Goal: Task Accomplishment & Management: Manage account settings

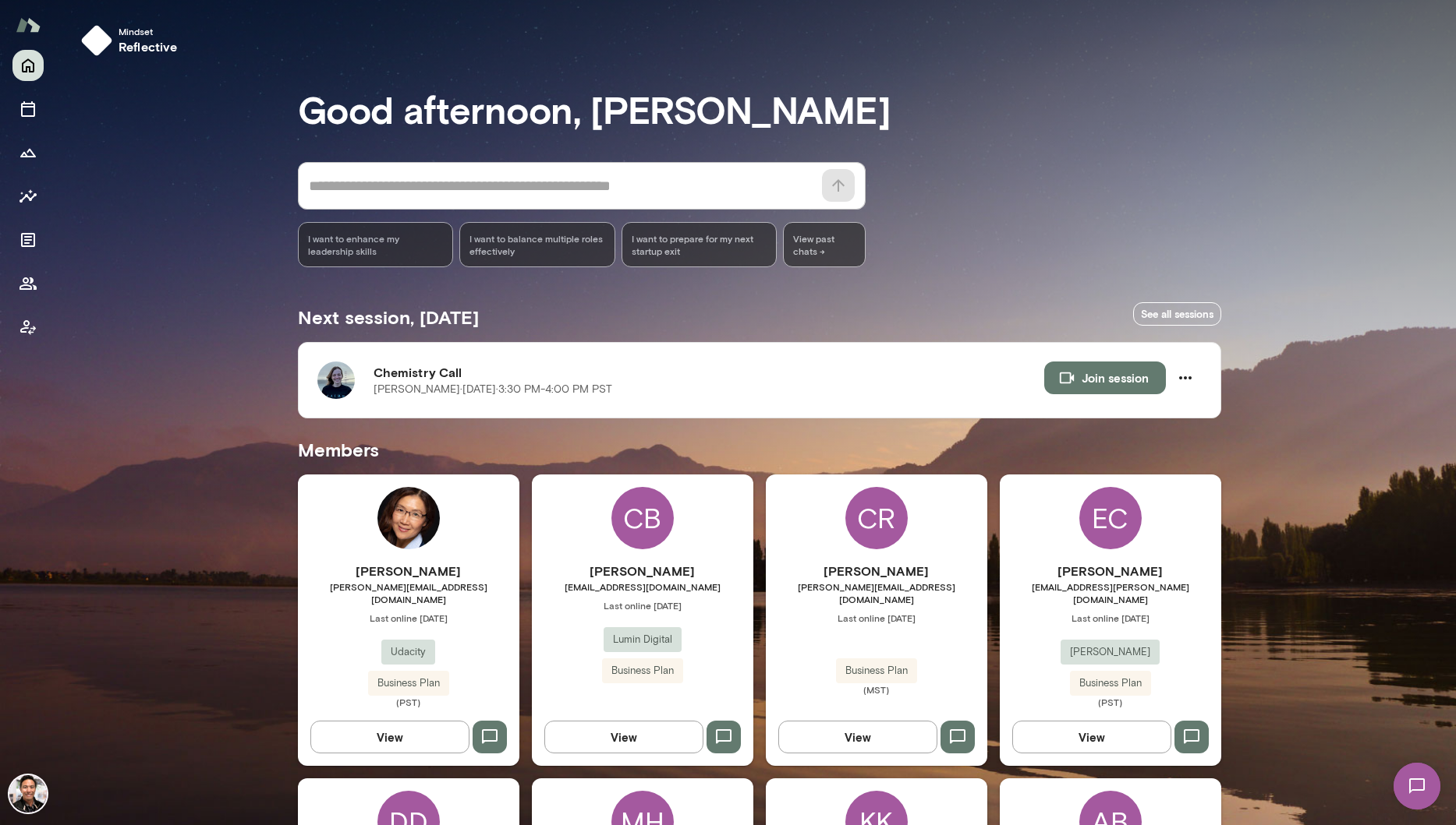
scroll to position [2511, 0]
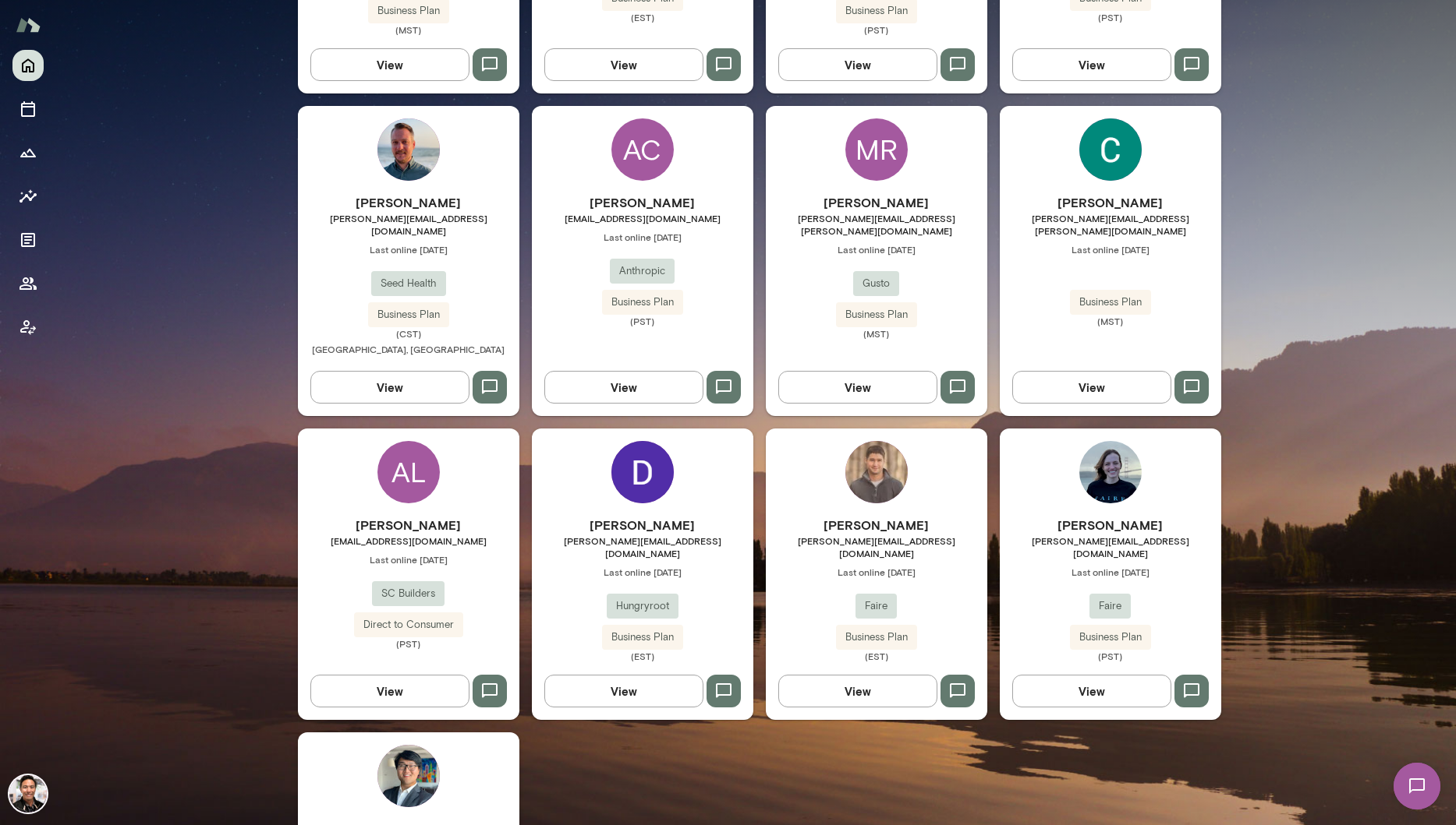
click at [618, 441] on img at bounding box center [642, 472] width 63 height 63
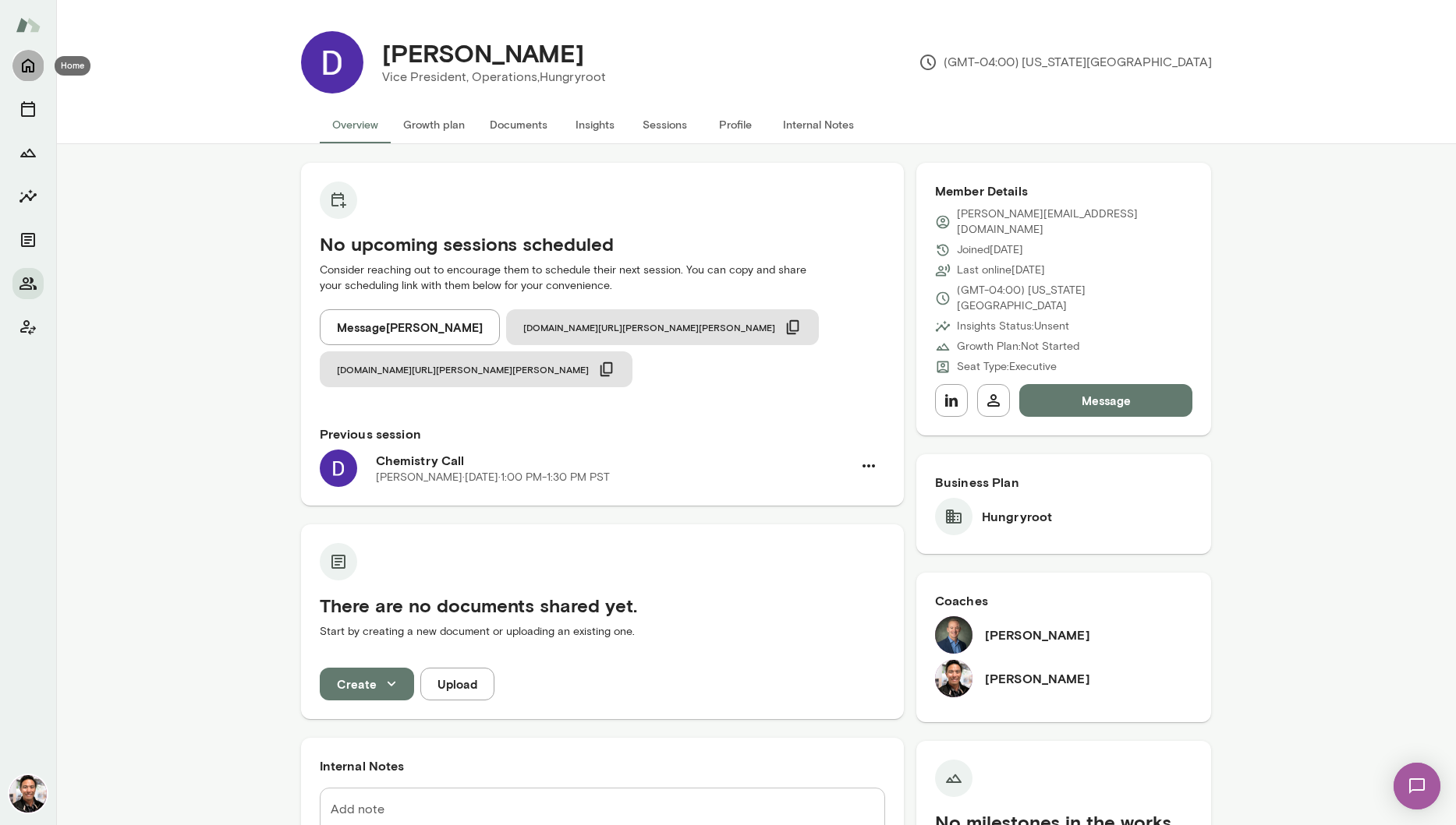
click at [21, 66] on icon "Home" at bounding box center [28, 65] width 19 height 19
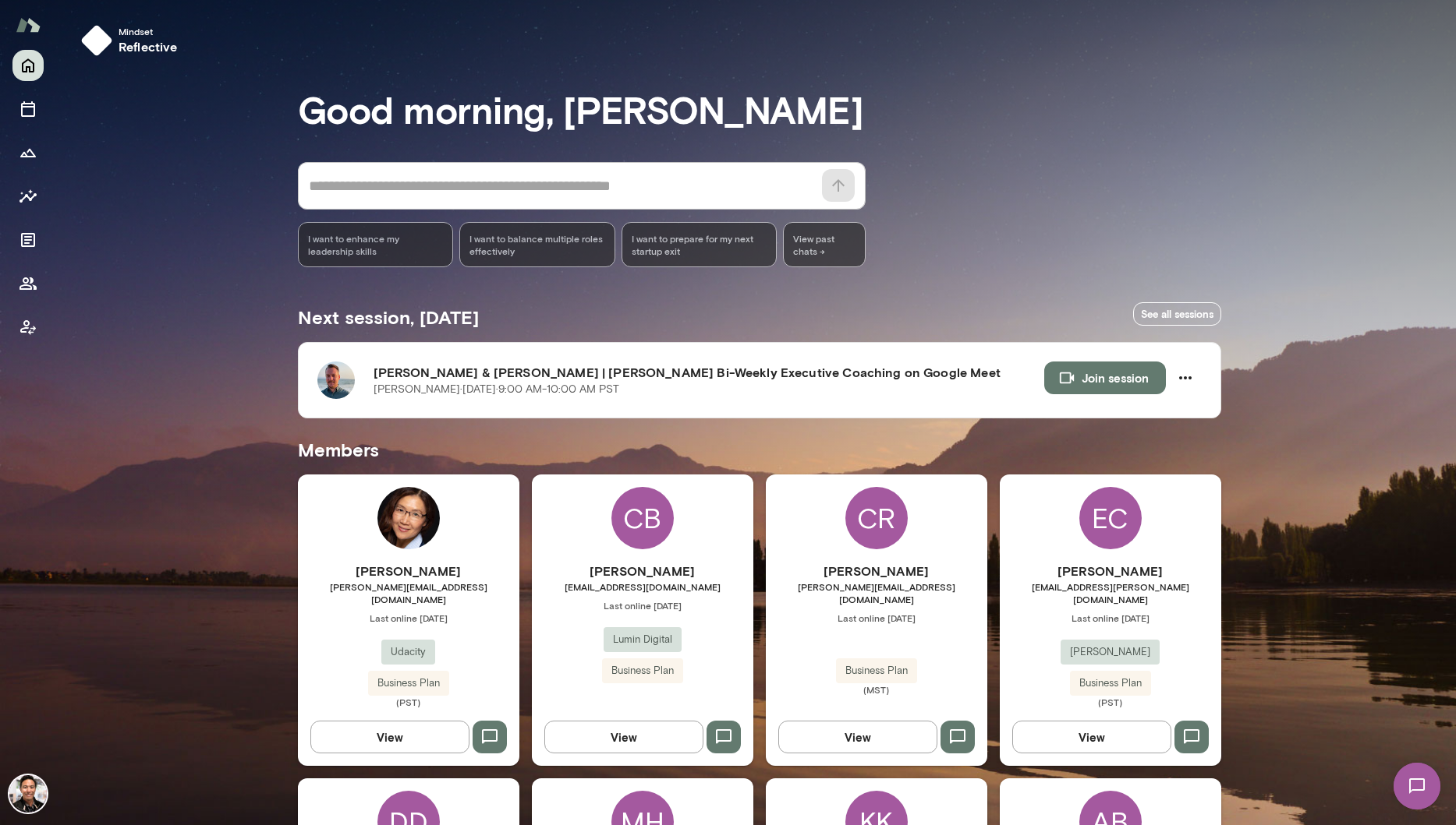
scroll to position [449, 0]
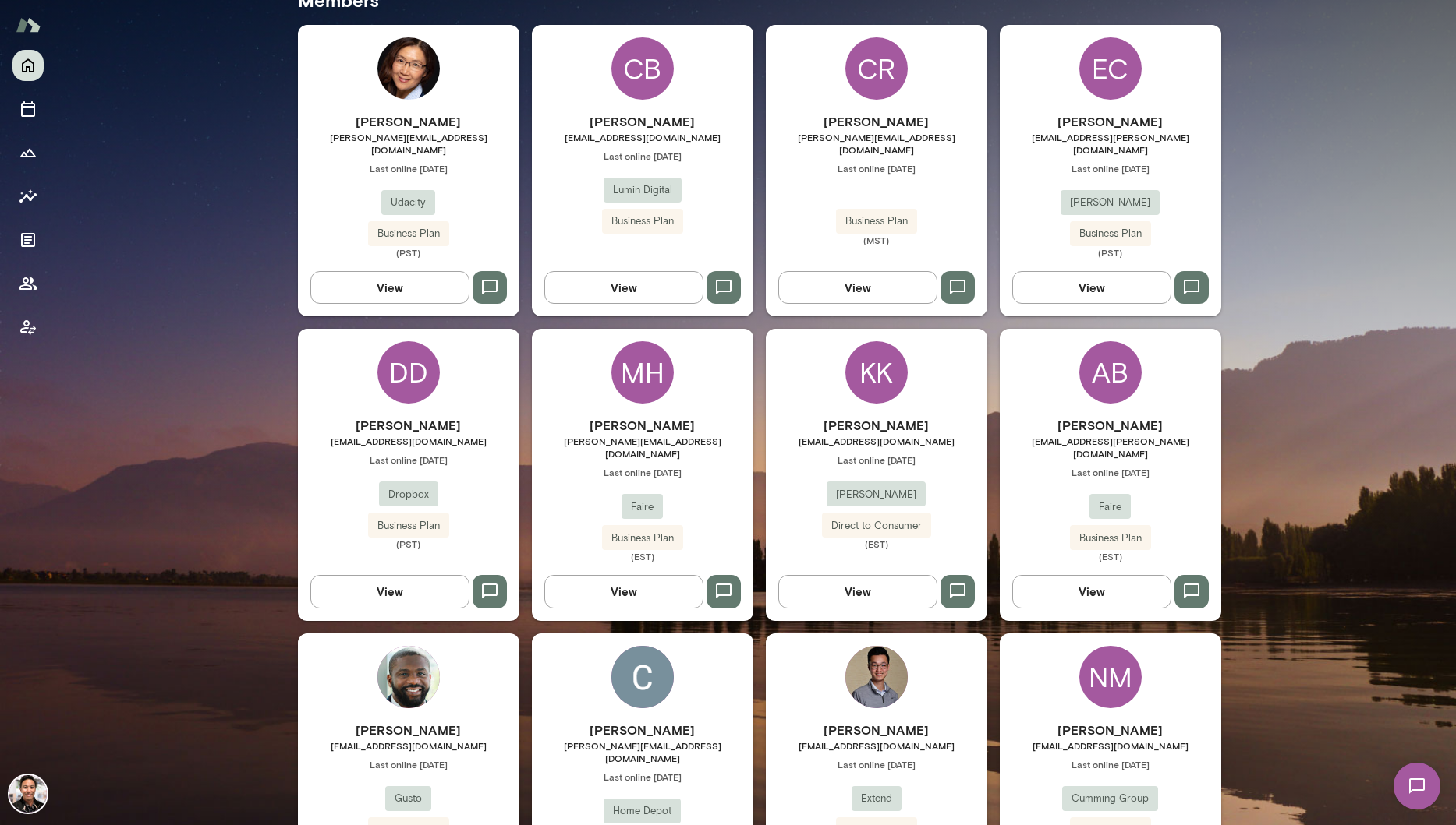
click at [1133, 361] on div "AB" at bounding box center [1111, 373] width 63 height 63
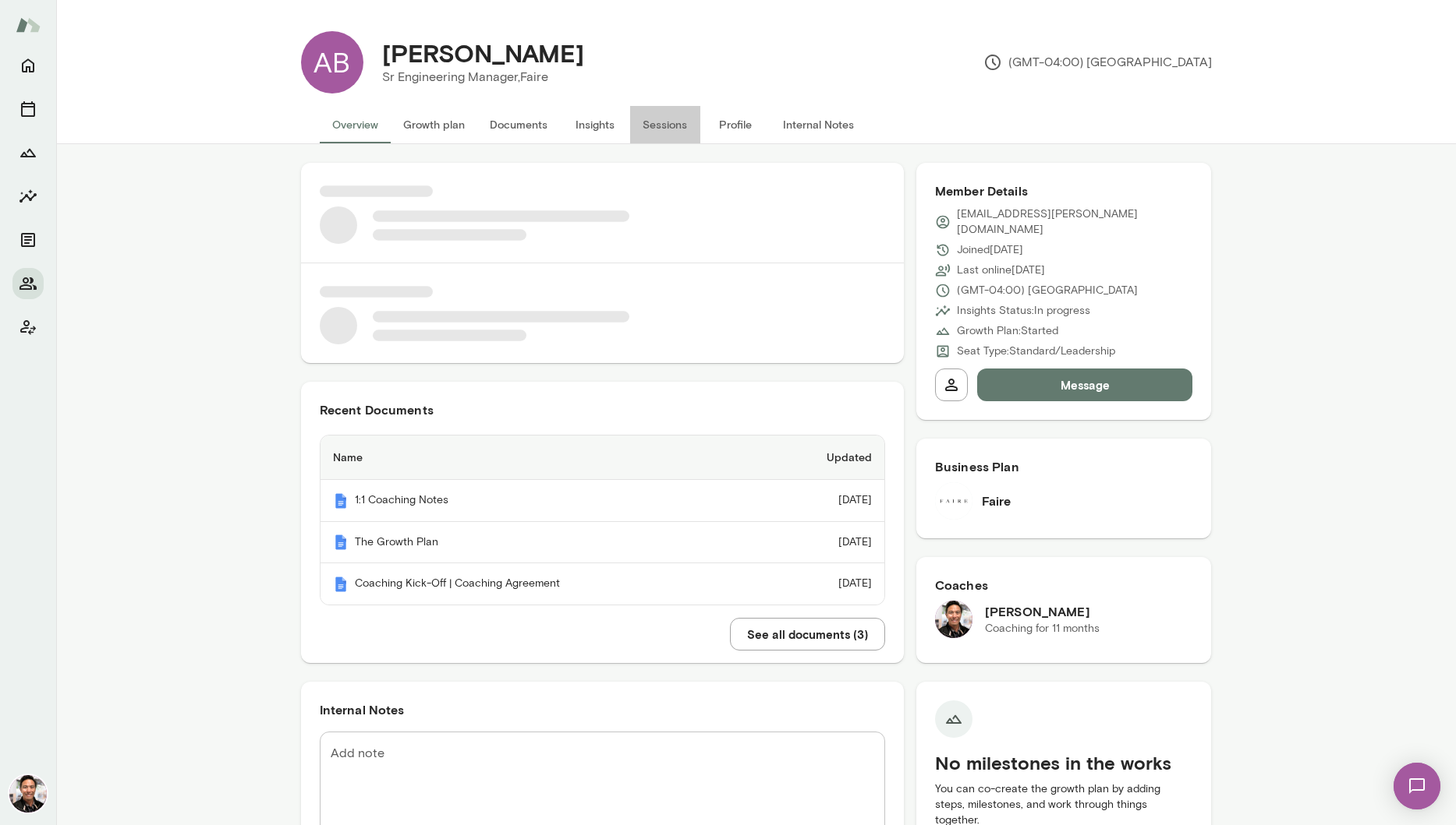
click at [661, 133] on button "Sessions" at bounding box center [665, 124] width 70 height 37
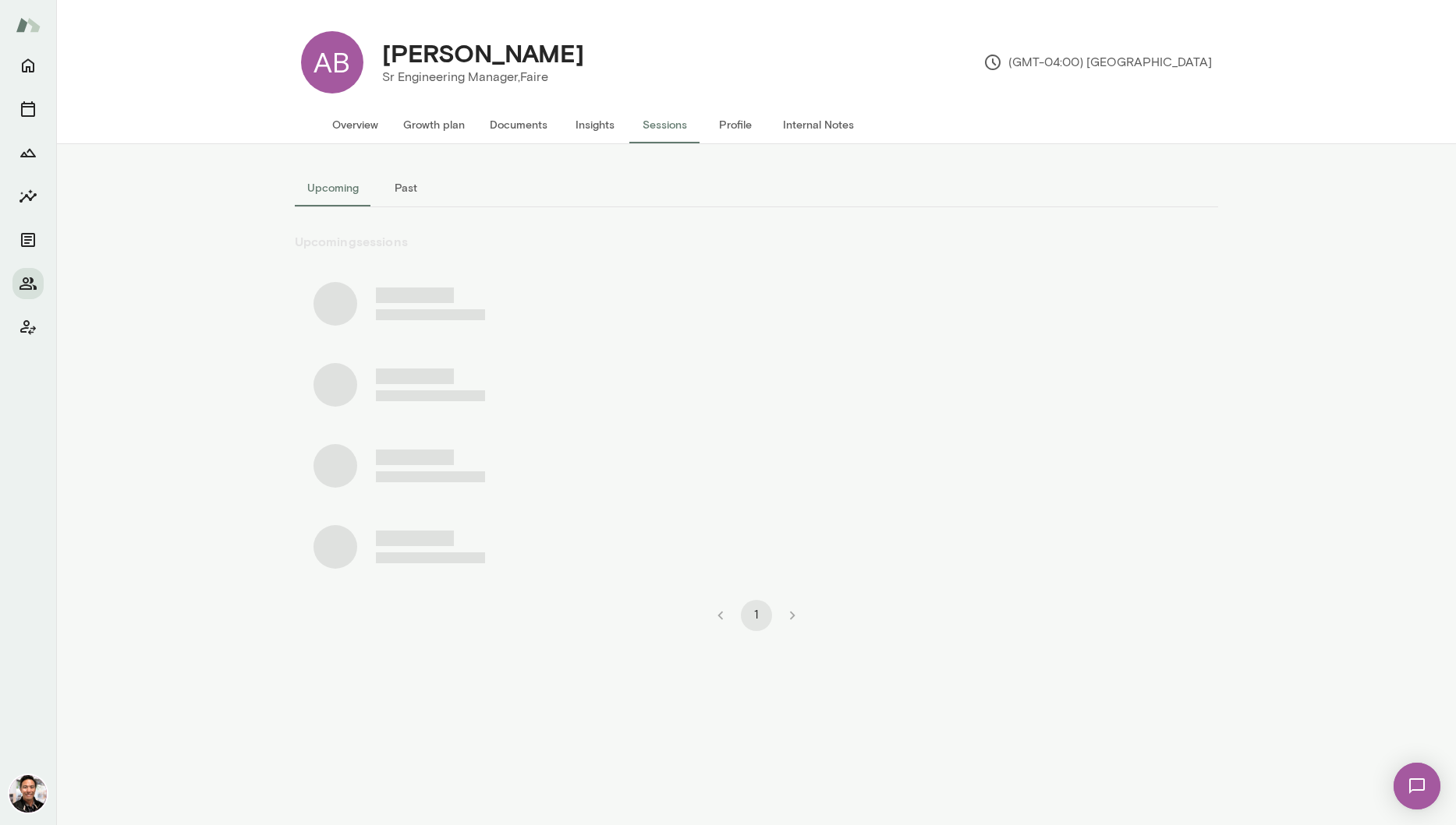
click at [410, 189] on button "Past" at bounding box center [406, 187] width 70 height 37
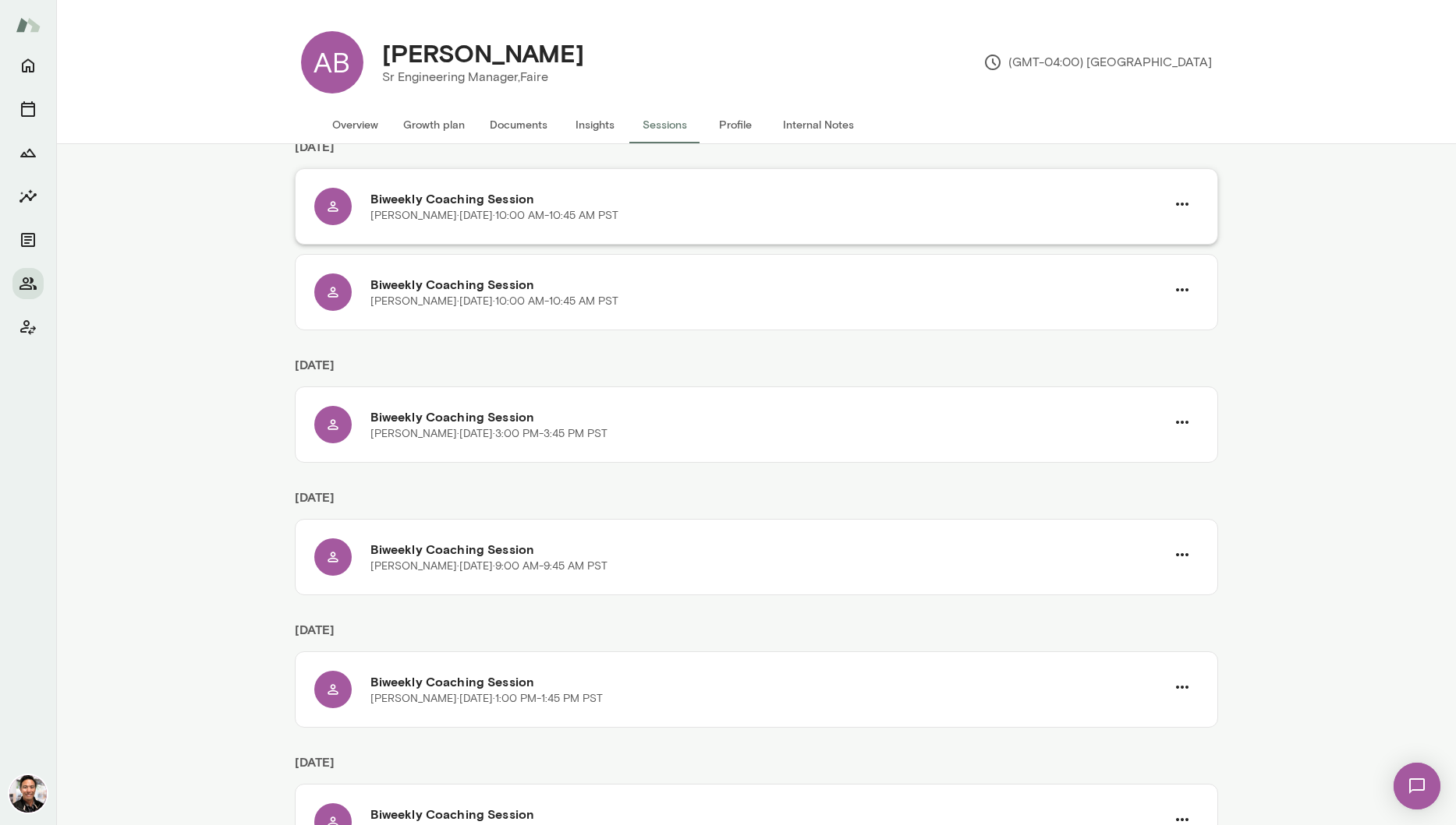
scroll to position [160, 0]
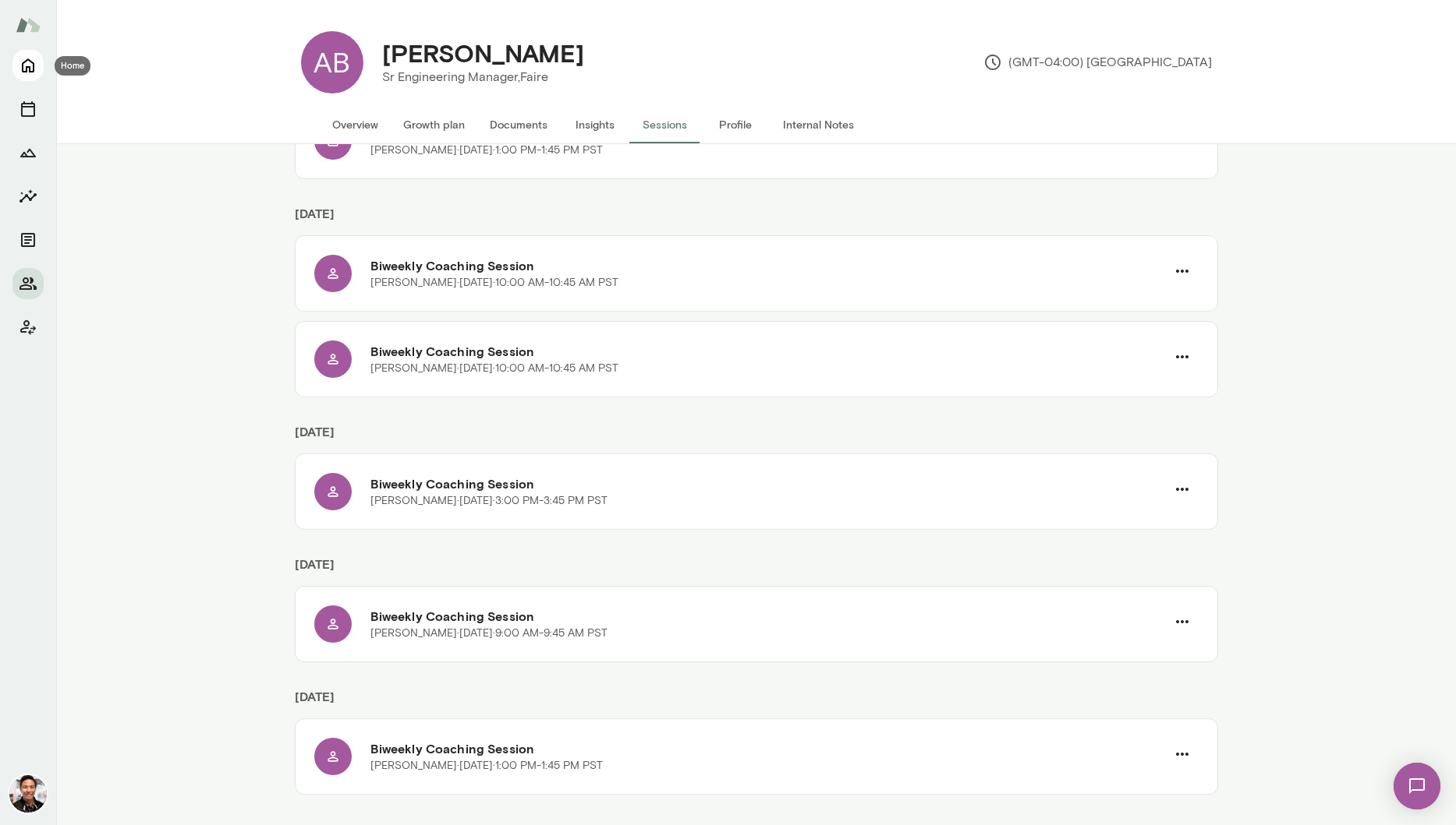
click at [33, 60] on icon "Home" at bounding box center [28, 65] width 19 height 19
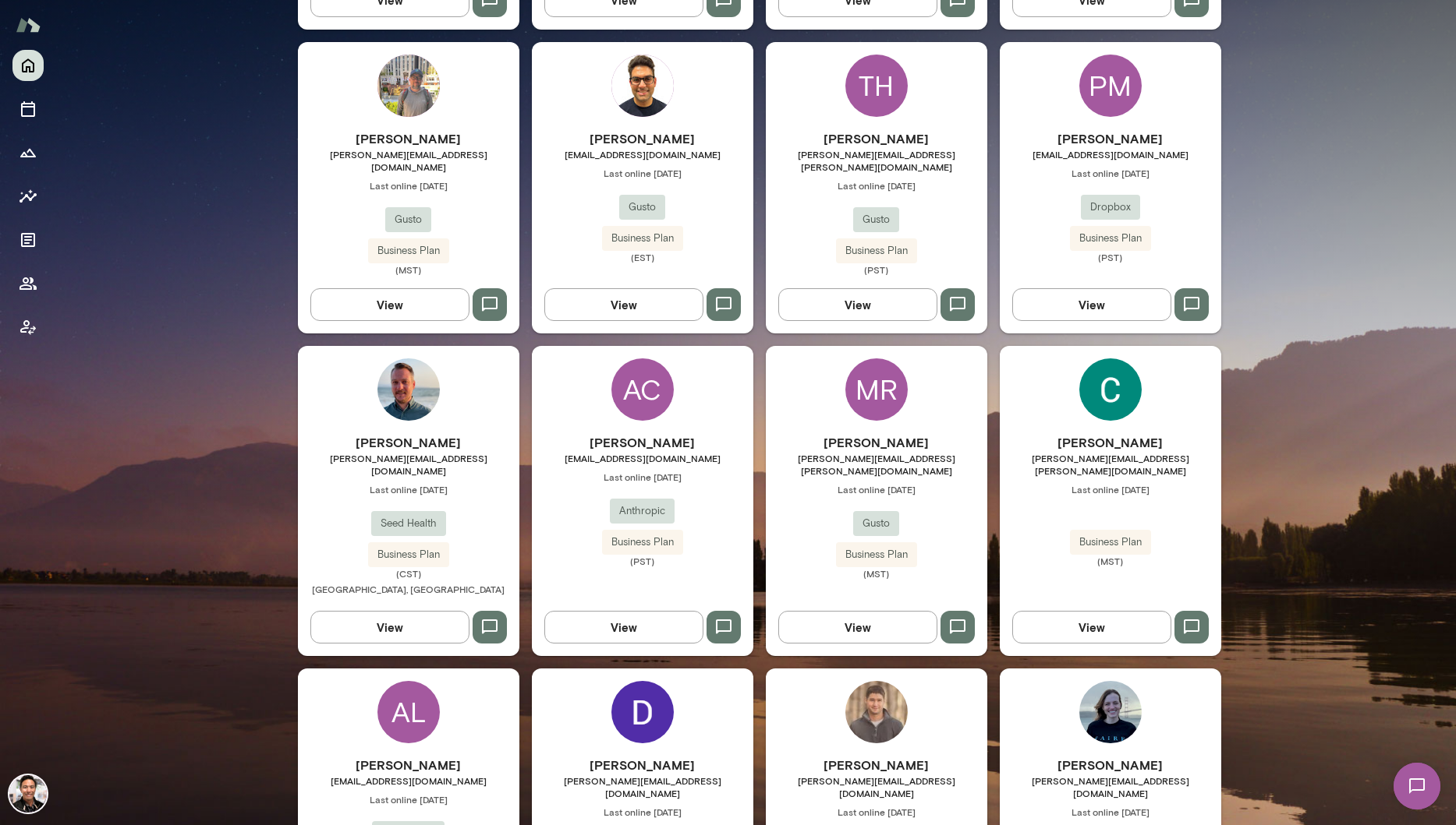
scroll to position [2592, 0]
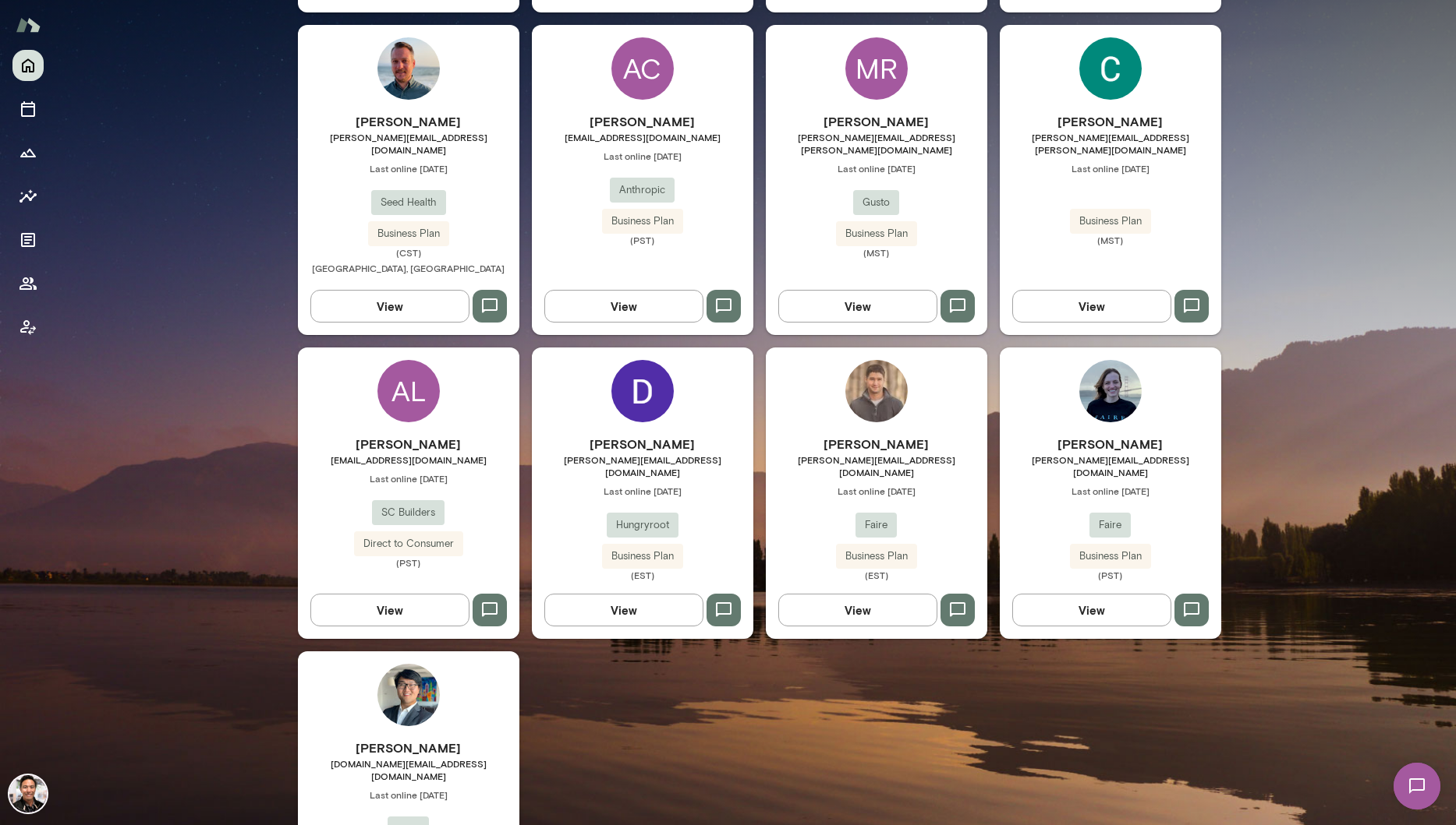
click at [875, 360] on img at bounding box center [876, 392] width 63 height 63
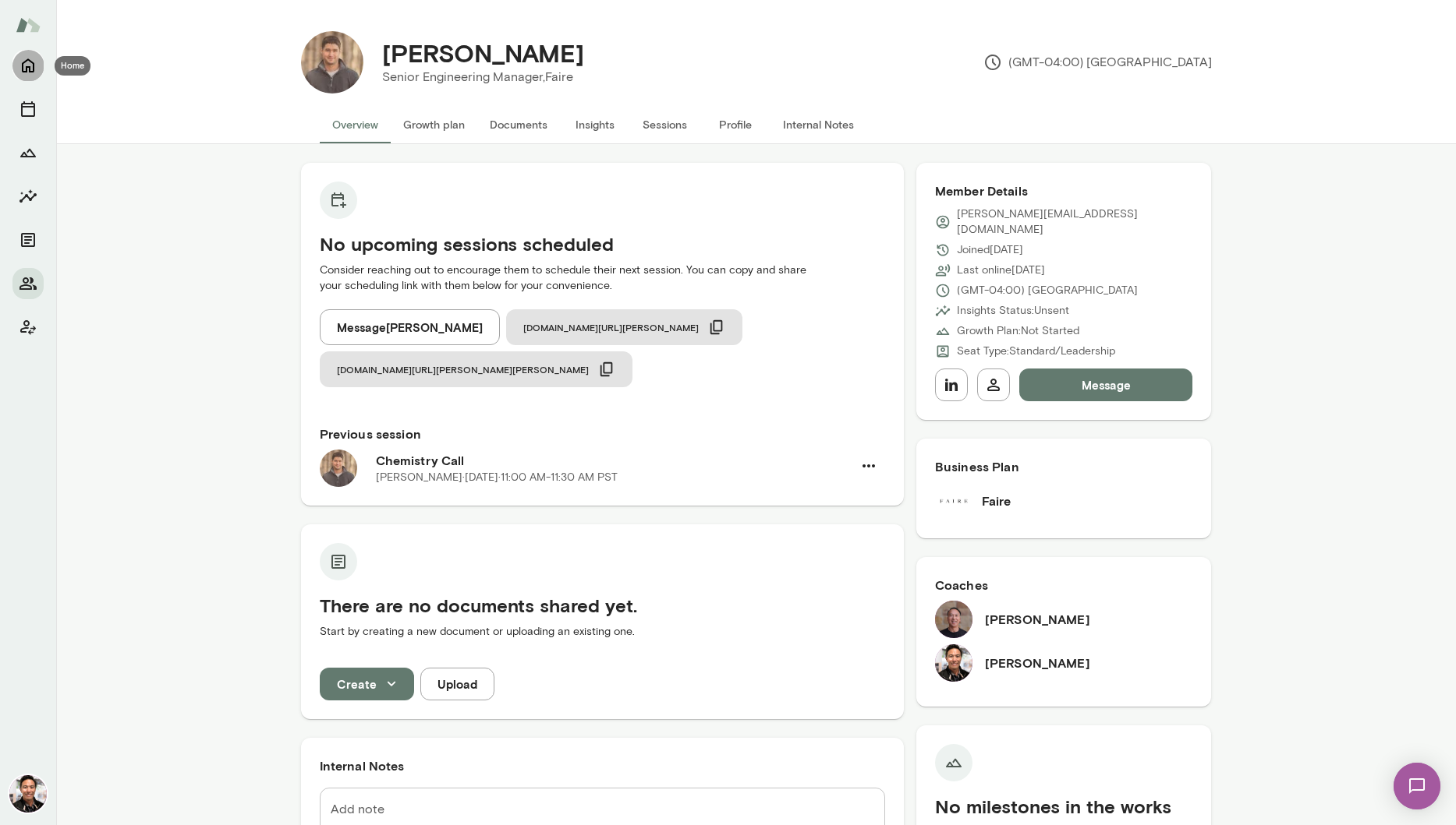
click at [29, 64] on icon "Home" at bounding box center [28, 65] width 19 height 19
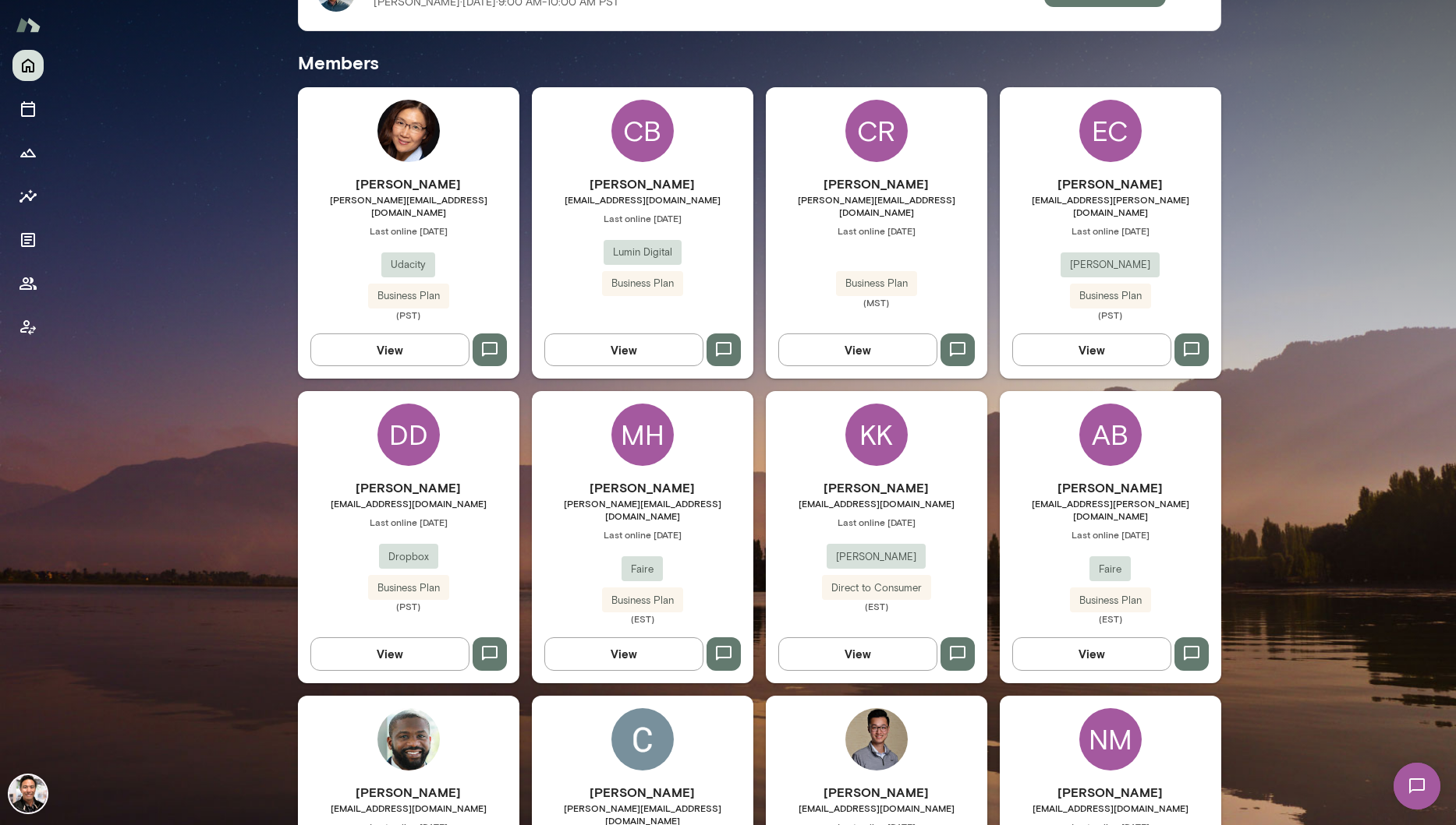
scroll to position [470, 0]
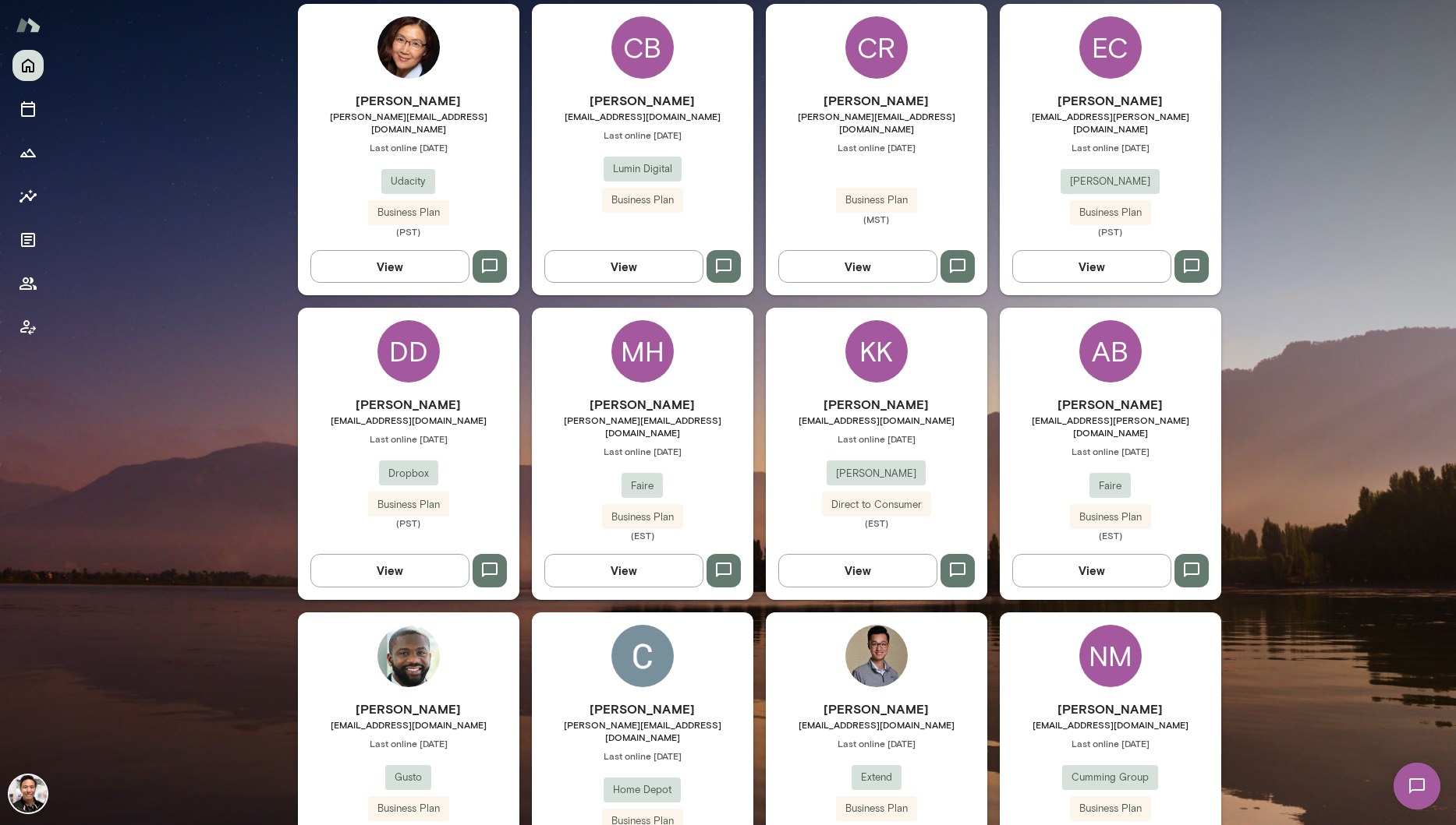
click at [652, 73] on div "CB" at bounding box center [642, 47] width 63 height 63
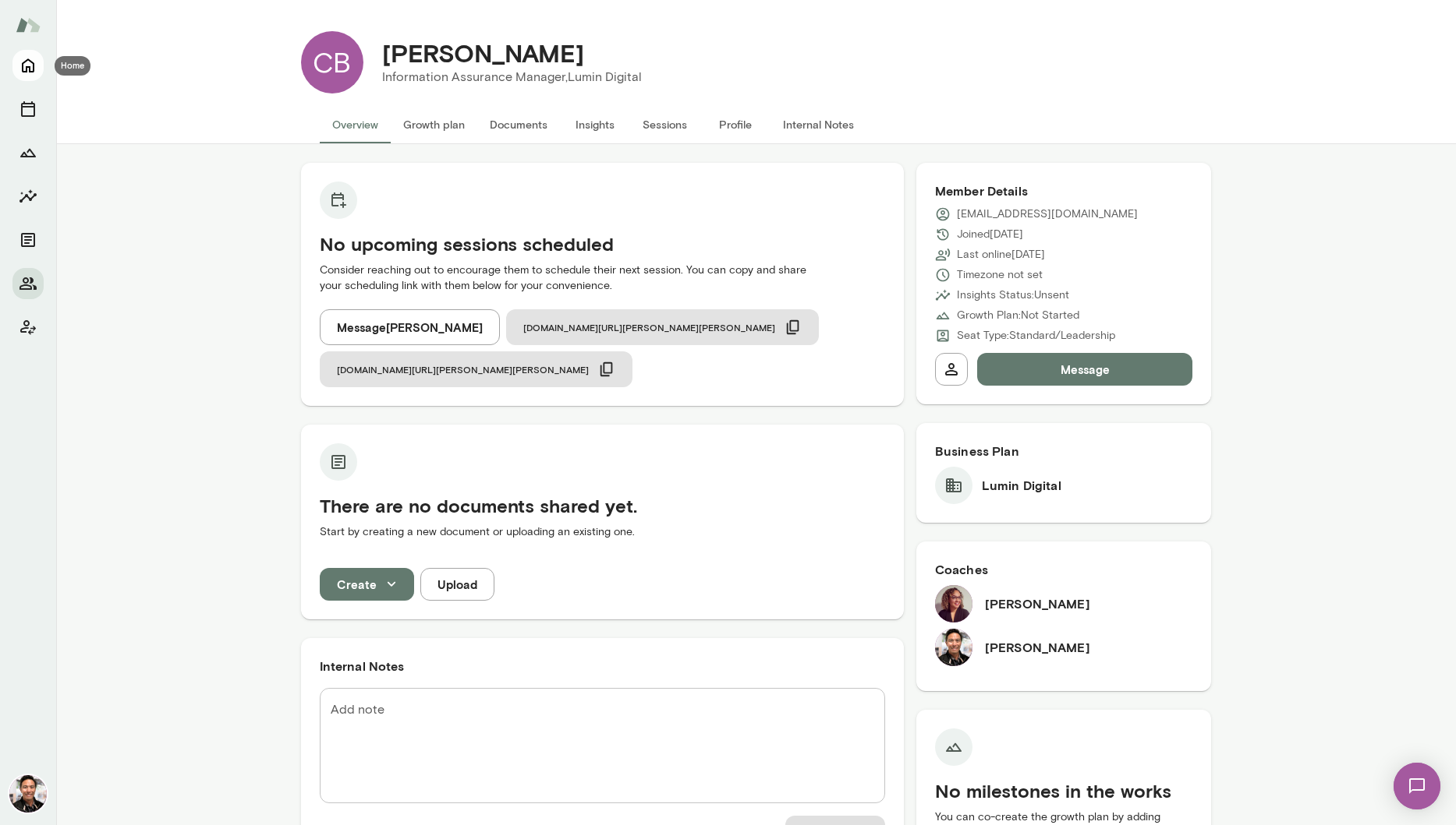
click at [33, 68] on icon "Home" at bounding box center [28, 65] width 12 height 14
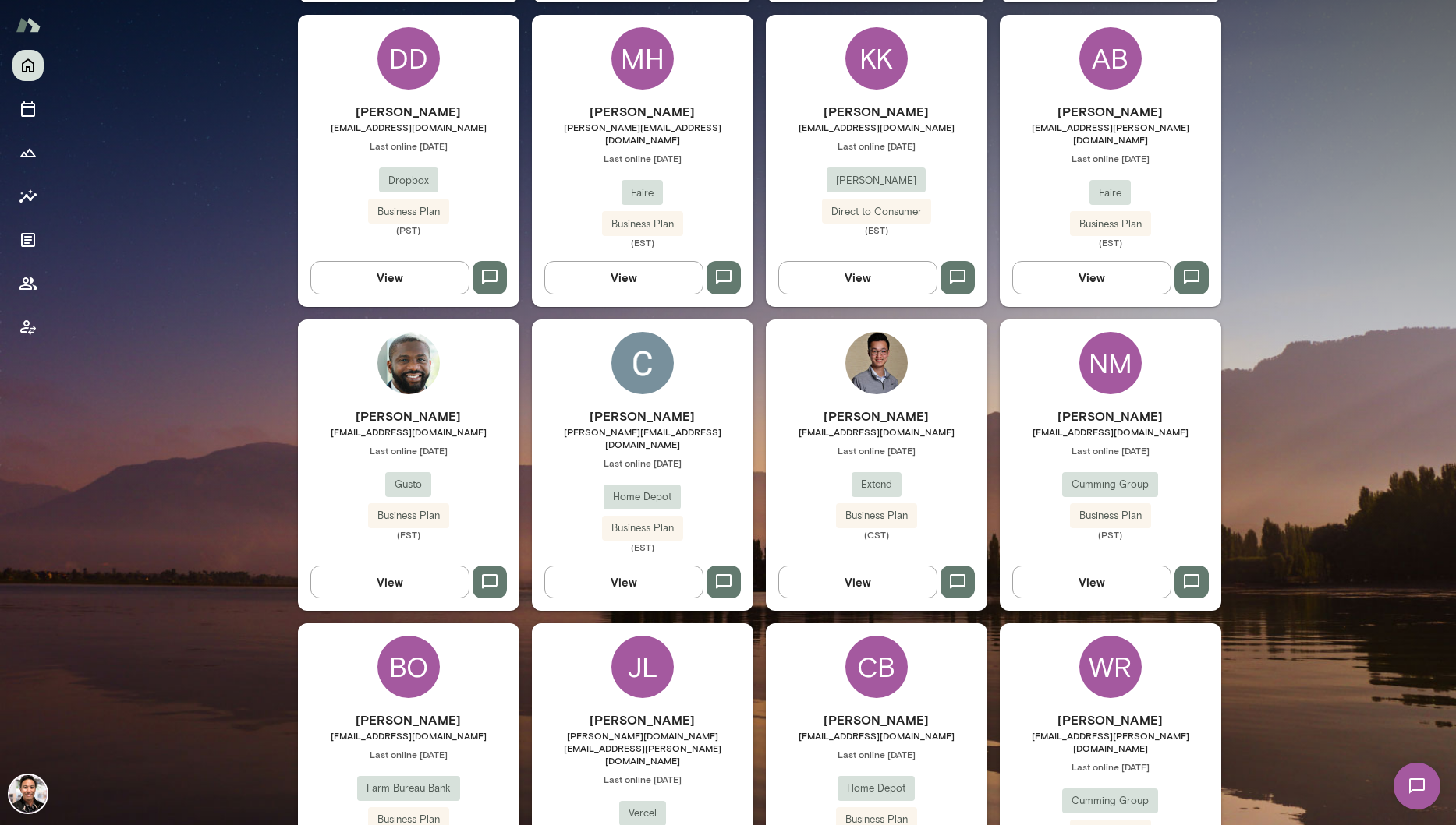
scroll to position [820, 0]
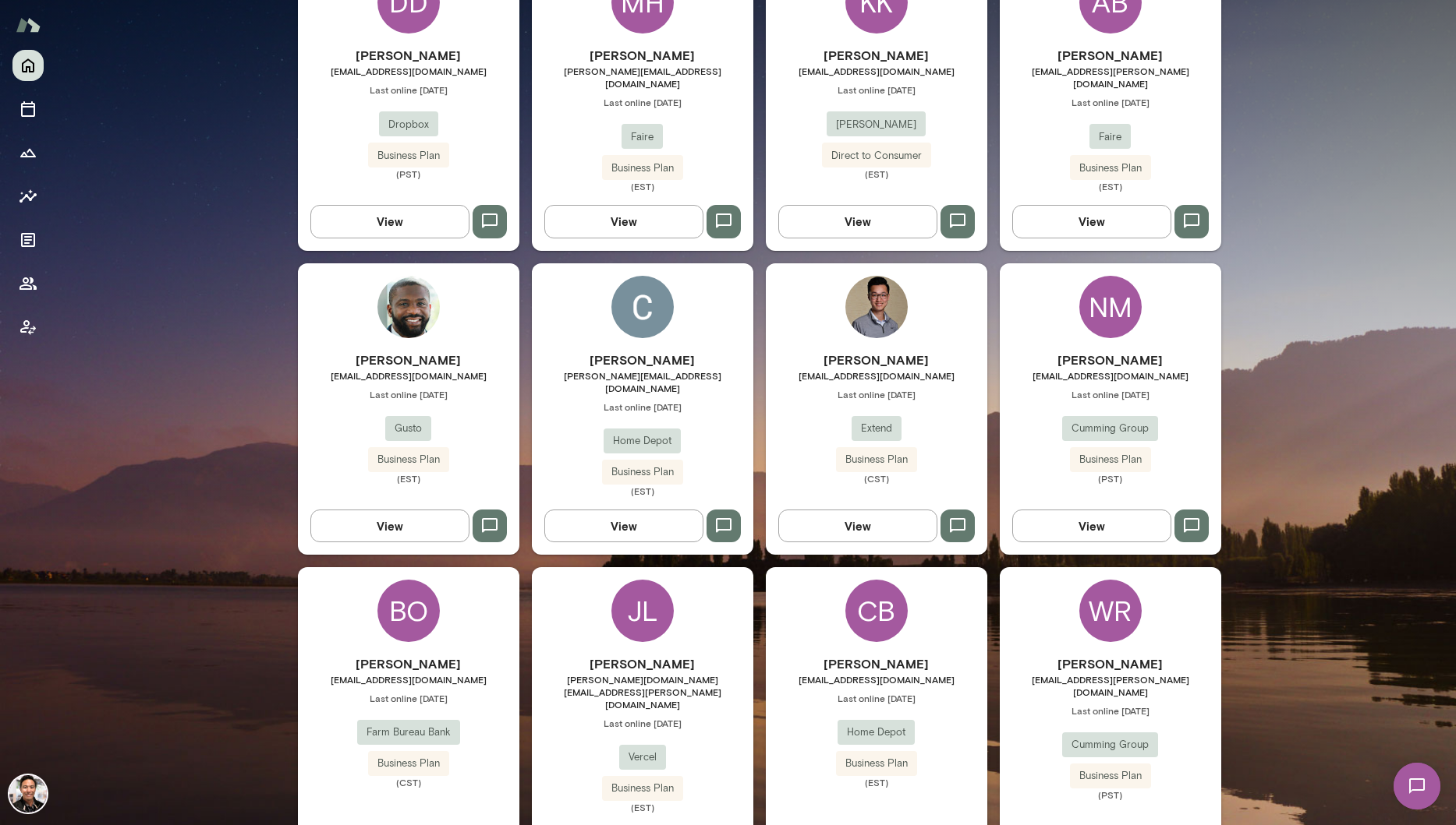
click at [619, 304] on img at bounding box center [642, 307] width 63 height 63
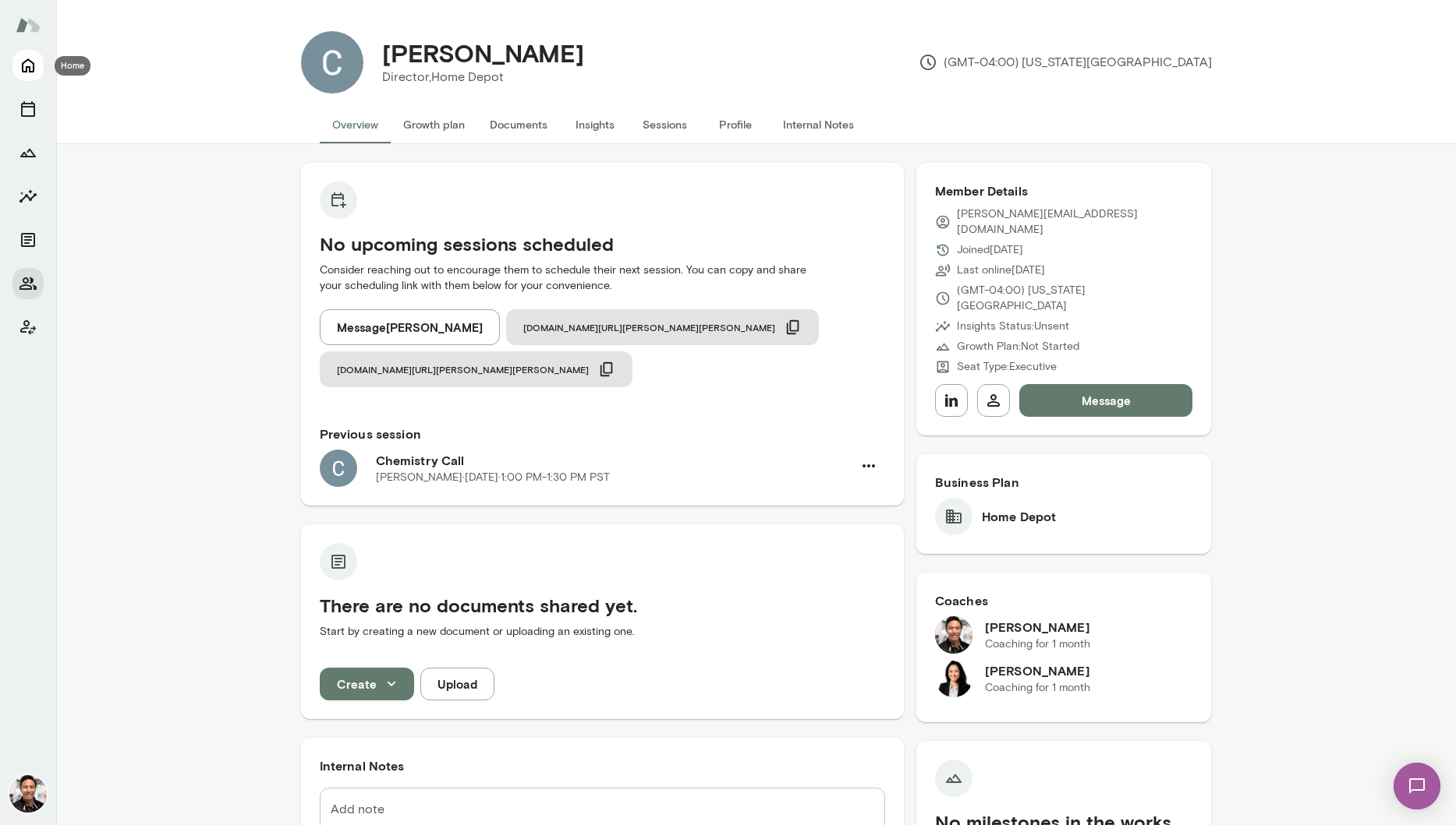
click at [24, 58] on icon "Home" at bounding box center [28, 65] width 19 height 19
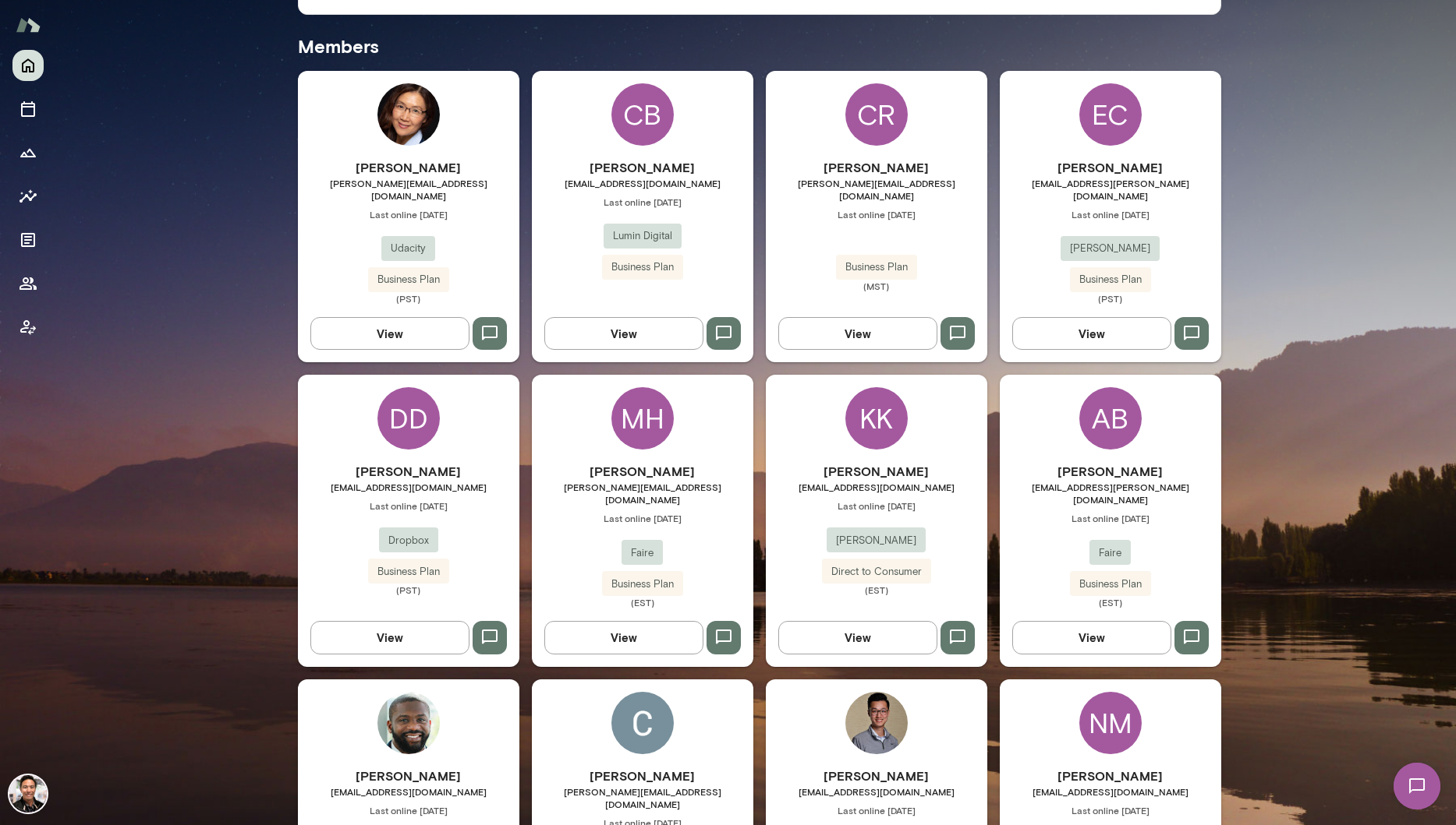
scroll to position [259, 0]
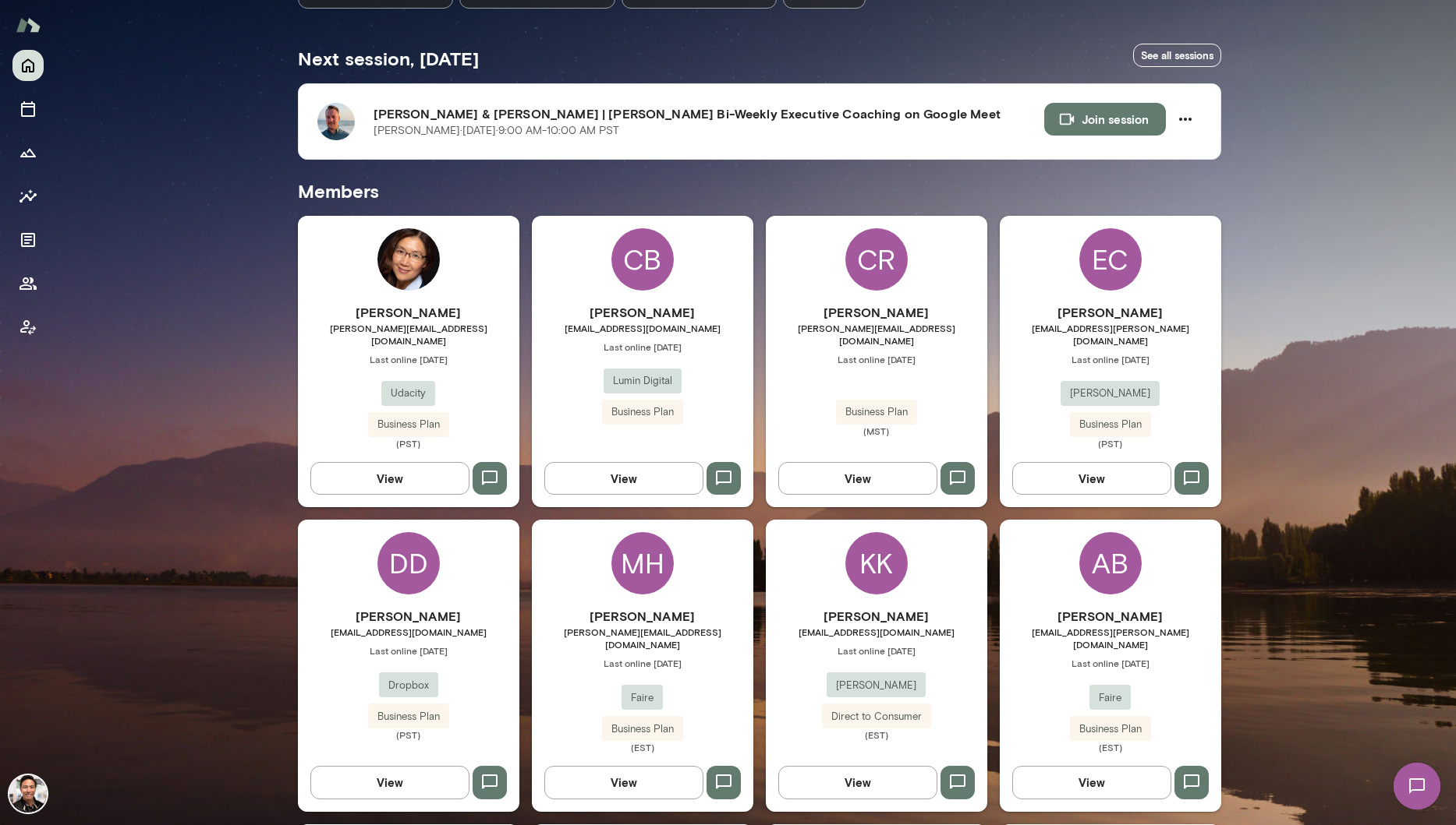
click at [39, 788] on img at bounding box center [28, 794] width 37 height 37
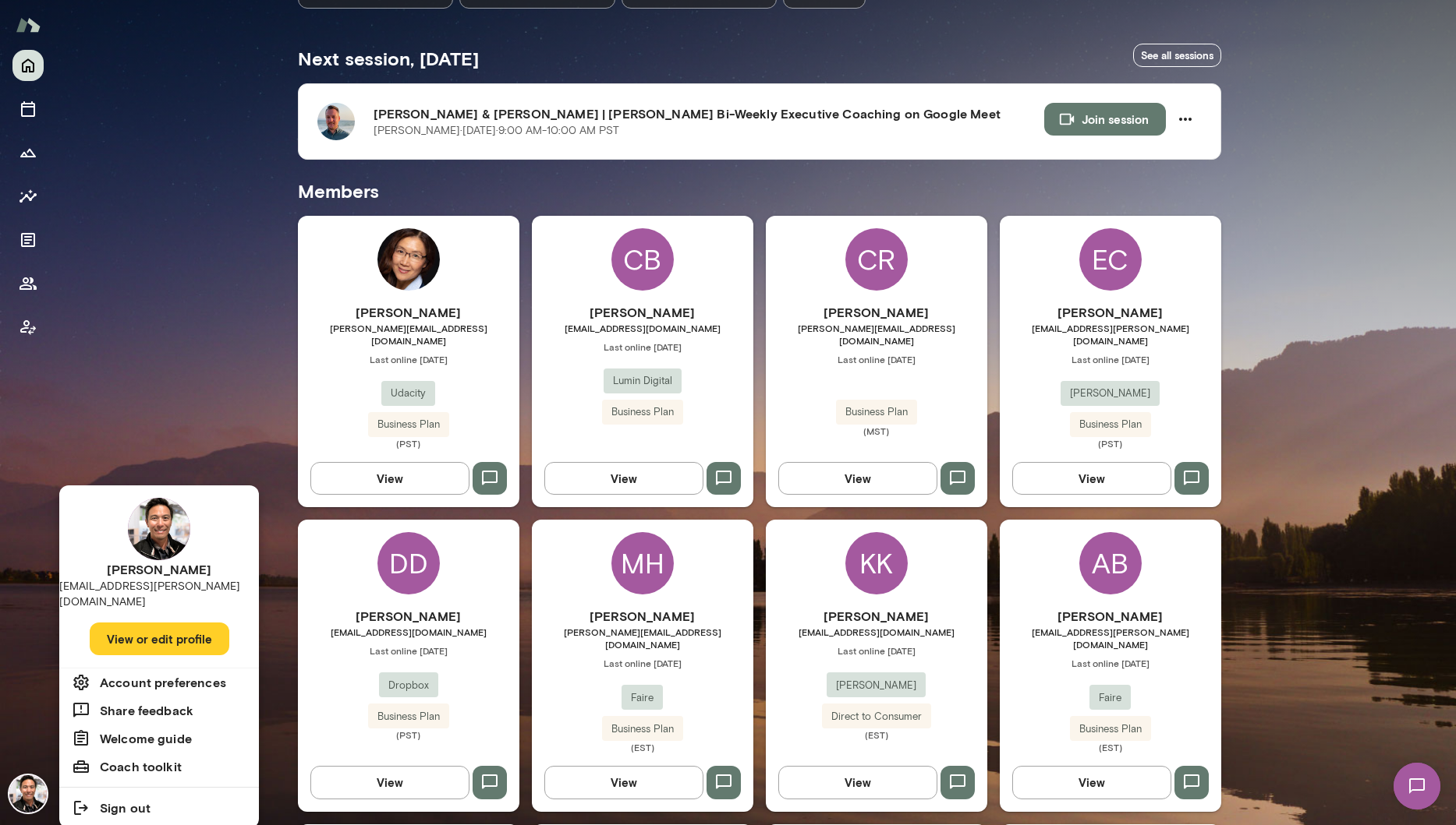
click at [187, 632] on button "View or edit profile" at bounding box center [159, 639] width 139 height 33
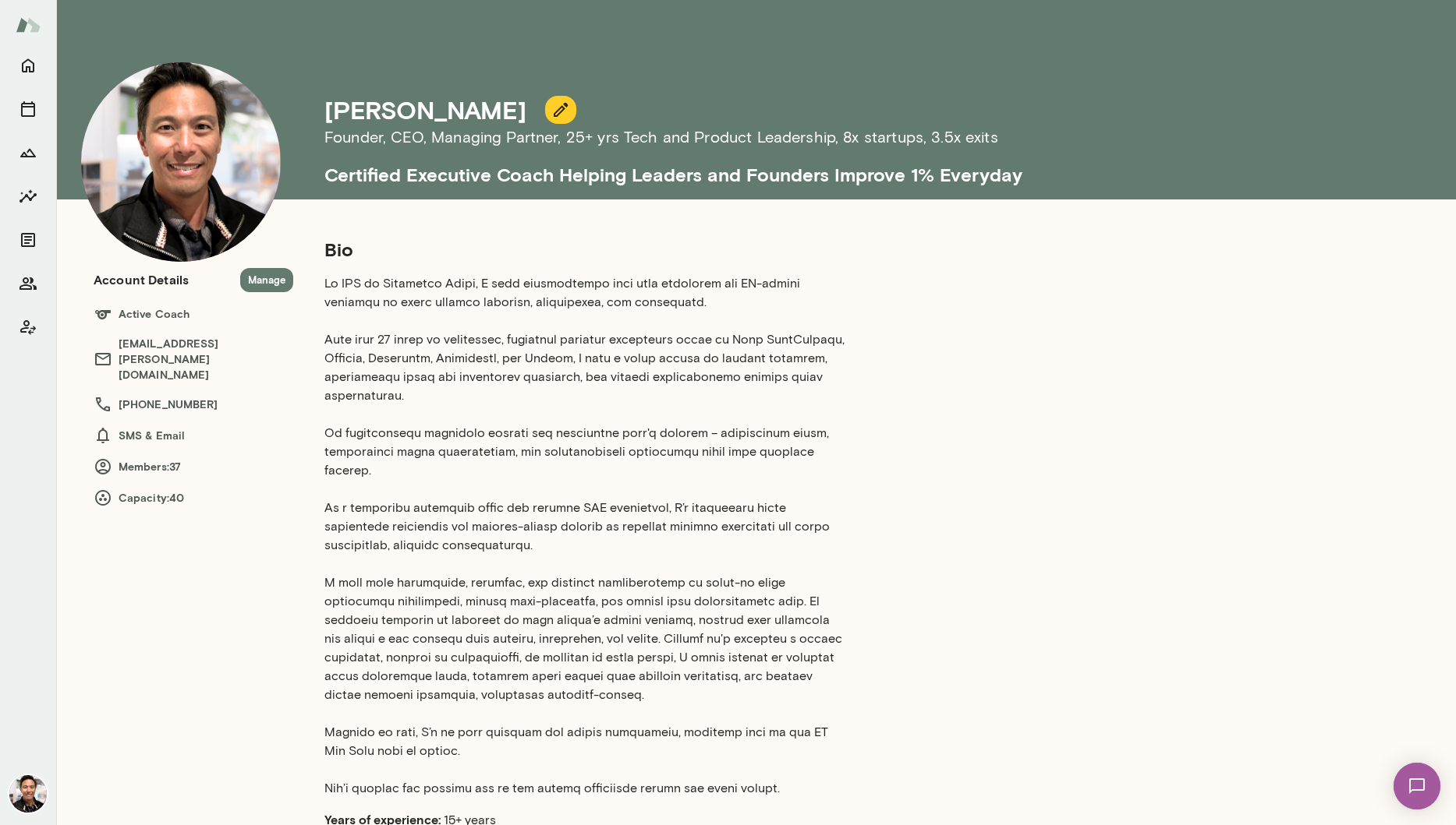
click at [274, 283] on button "Manage" at bounding box center [267, 280] width 53 height 24
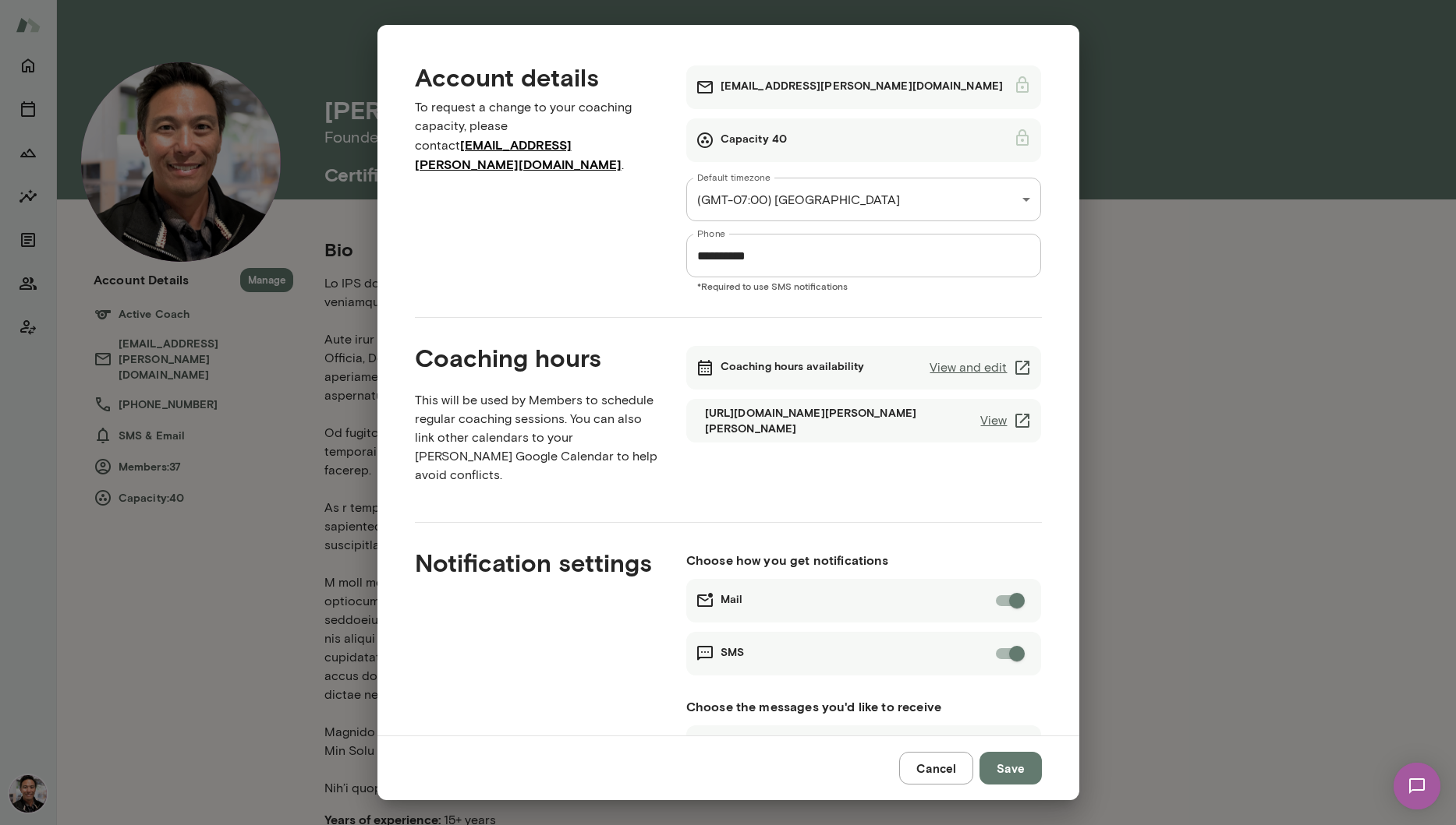
click at [1002, 416] on link "View" at bounding box center [1005, 421] width 51 height 19
click at [997, 366] on link "View and edit" at bounding box center [981, 368] width 102 height 19
click at [916, 783] on button "Cancel" at bounding box center [936, 768] width 74 height 33
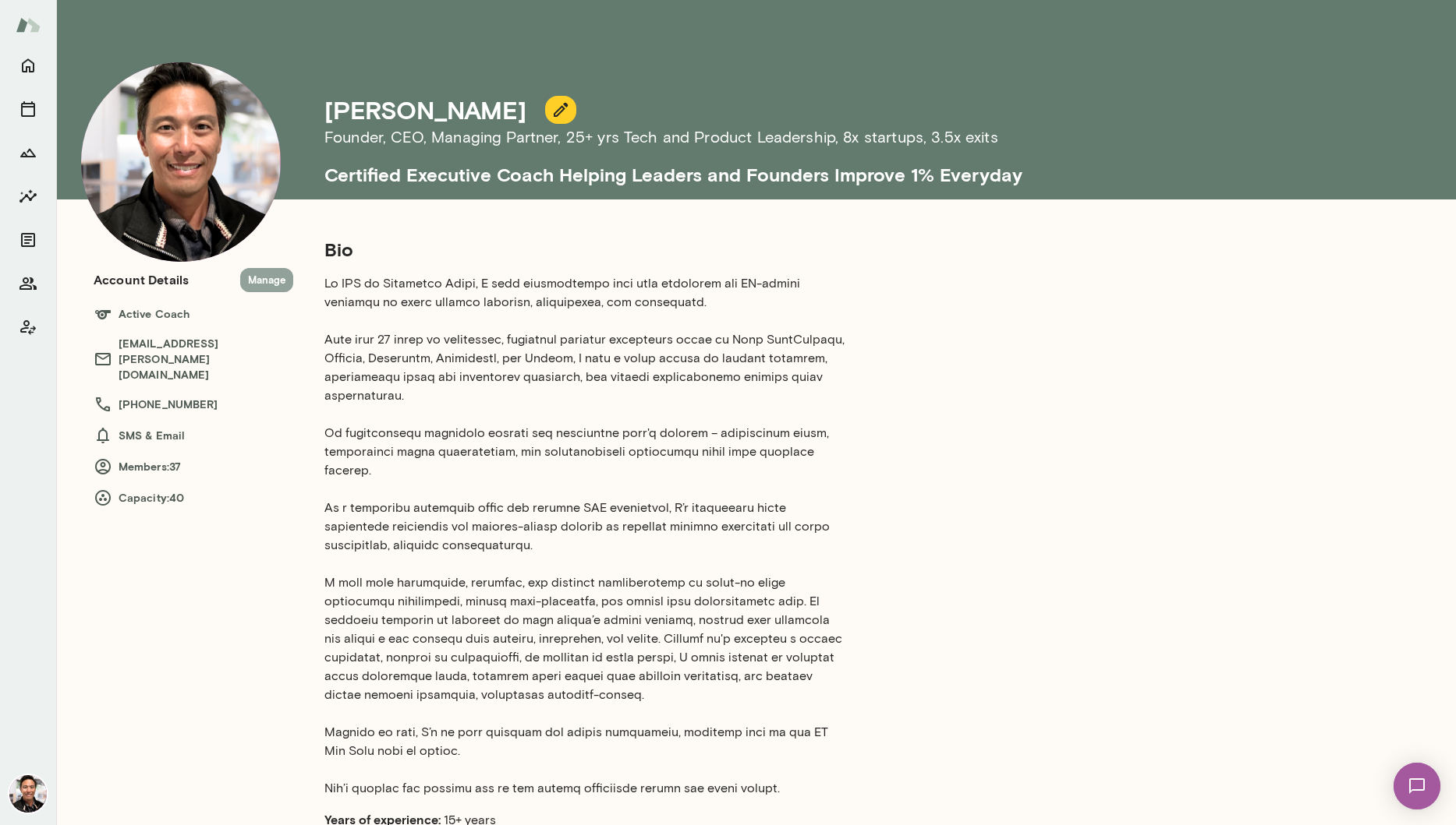
click at [280, 280] on button "Manage" at bounding box center [267, 280] width 53 height 24
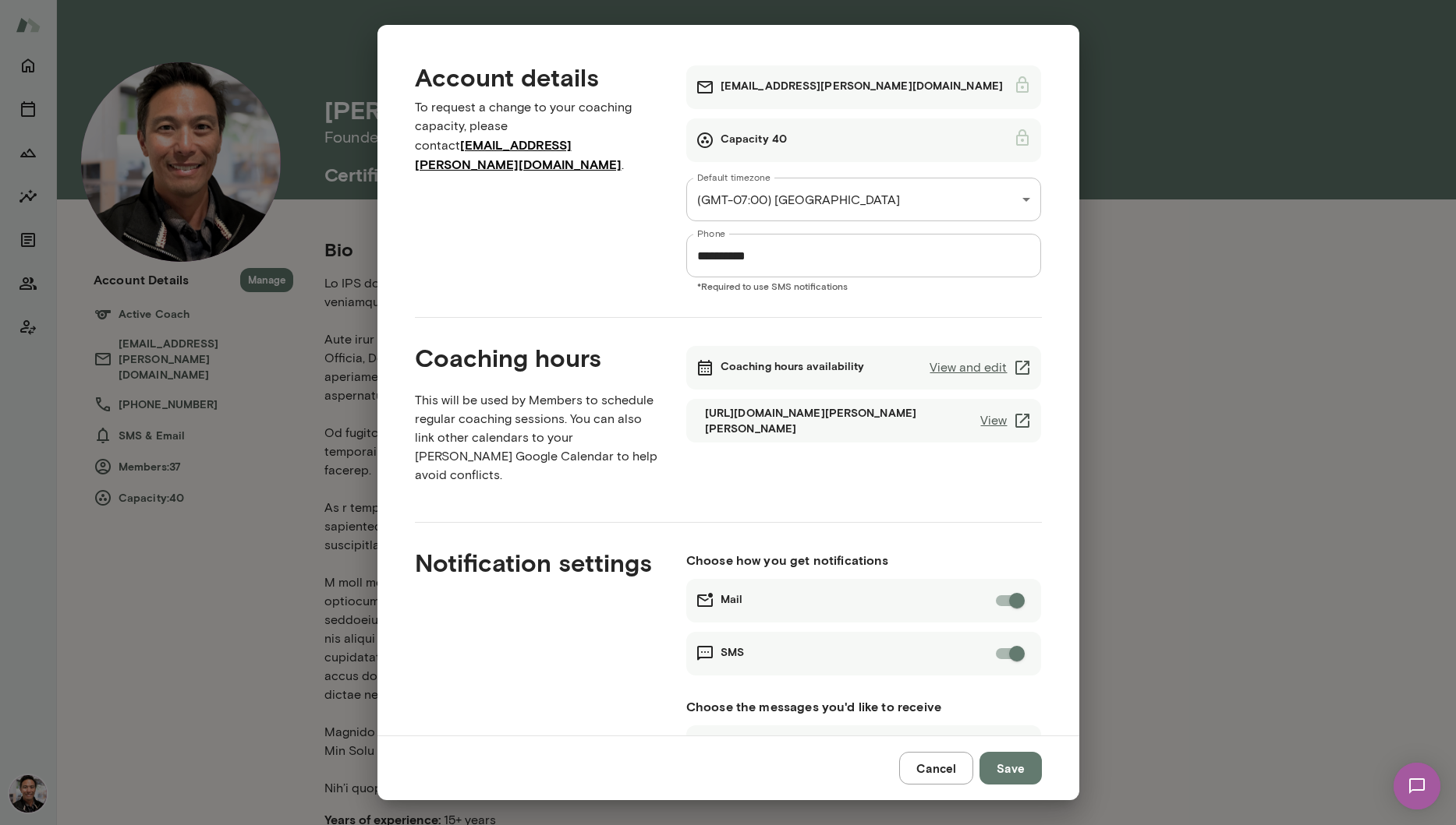
click at [963, 370] on link "View and edit" at bounding box center [981, 368] width 102 height 19
click at [993, 417] on link "View" at bounding box center [1005, 421] width 51 height 19
click at [941, 773] on button "Cancel" at bounding box center [936, 768] width 74 height 33
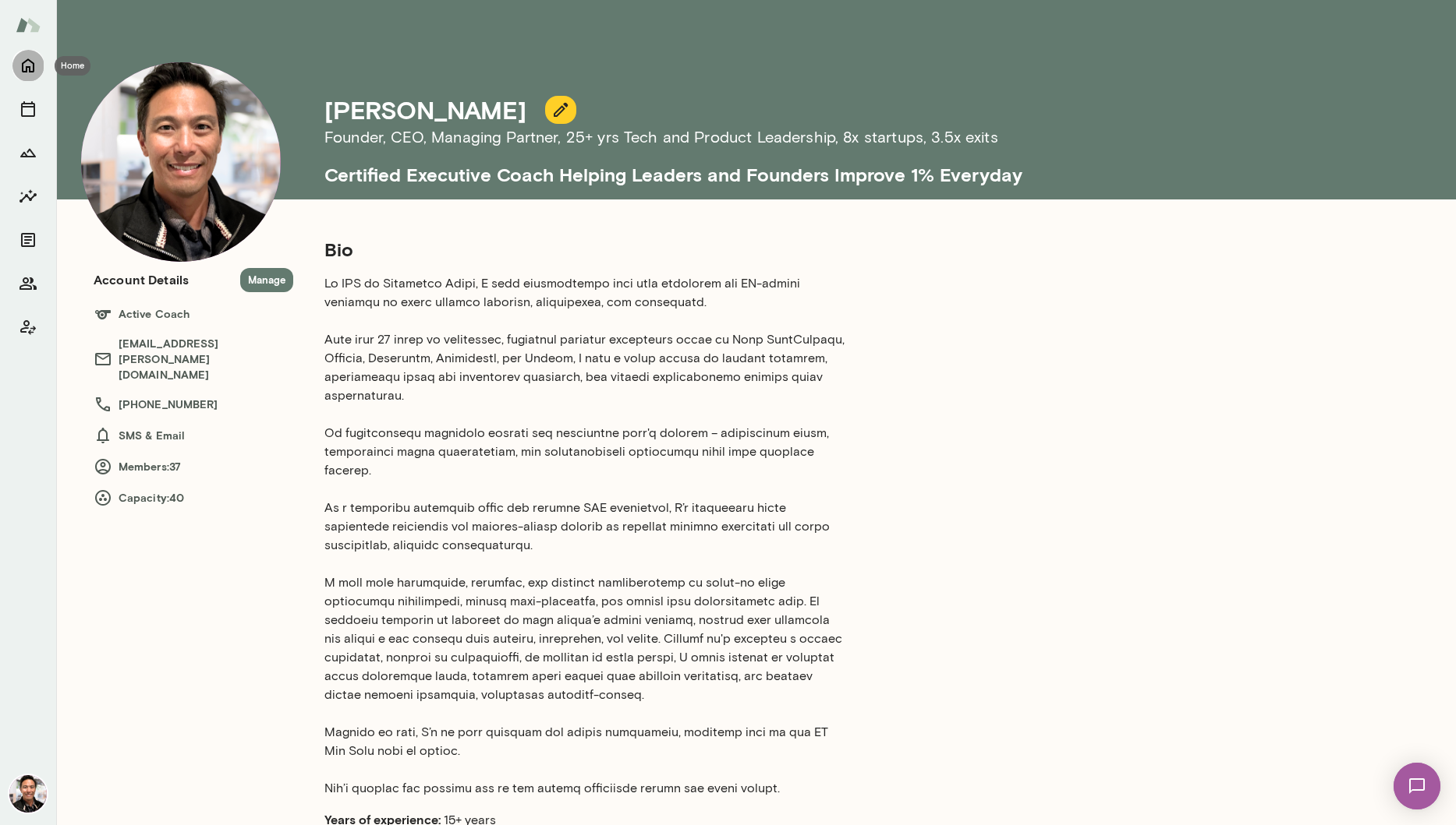
click at [36, 66] on icon "Home" at bounding box center [28, 65] width 19 height 19
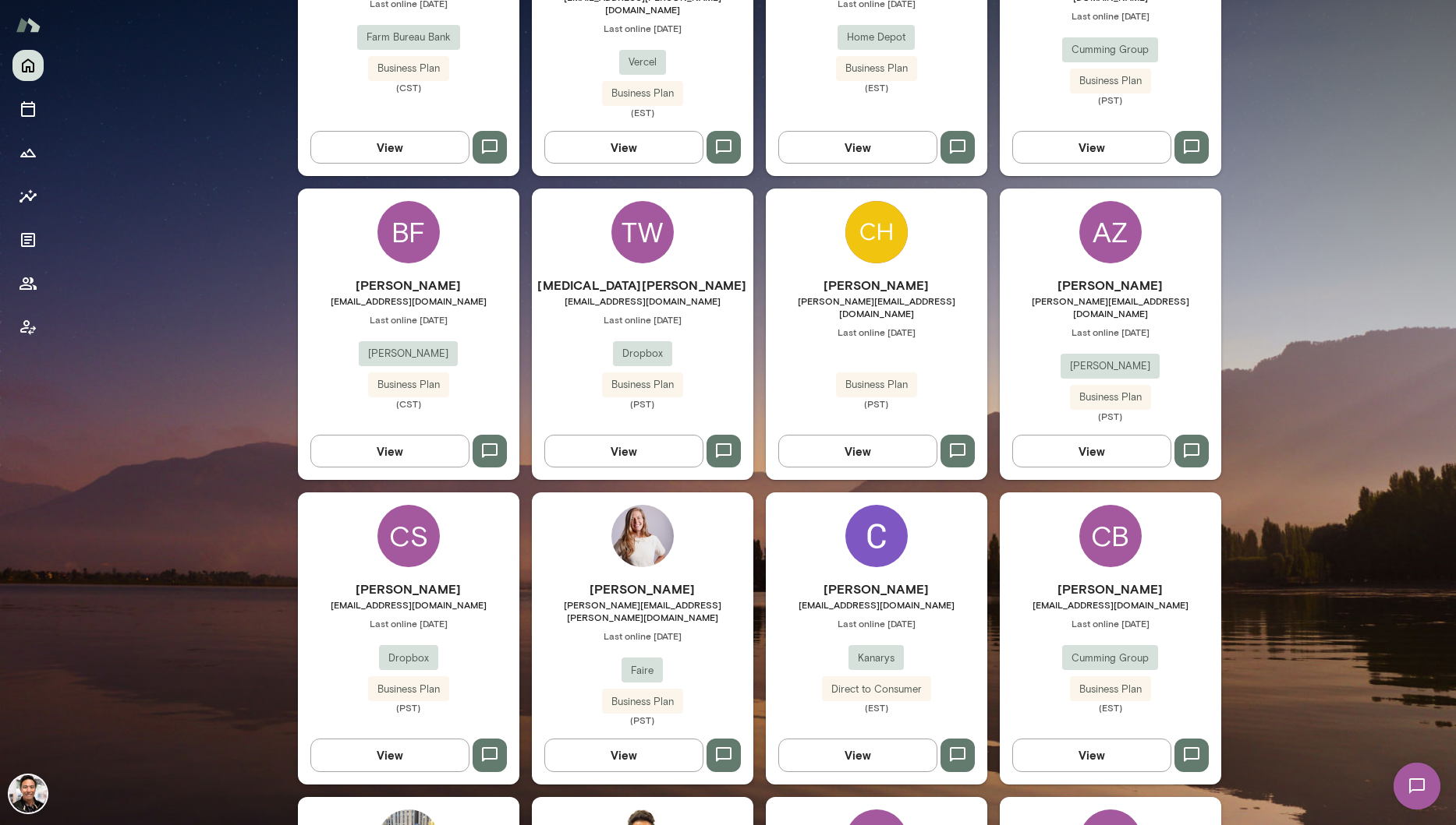
scroll to position [2592, 0]
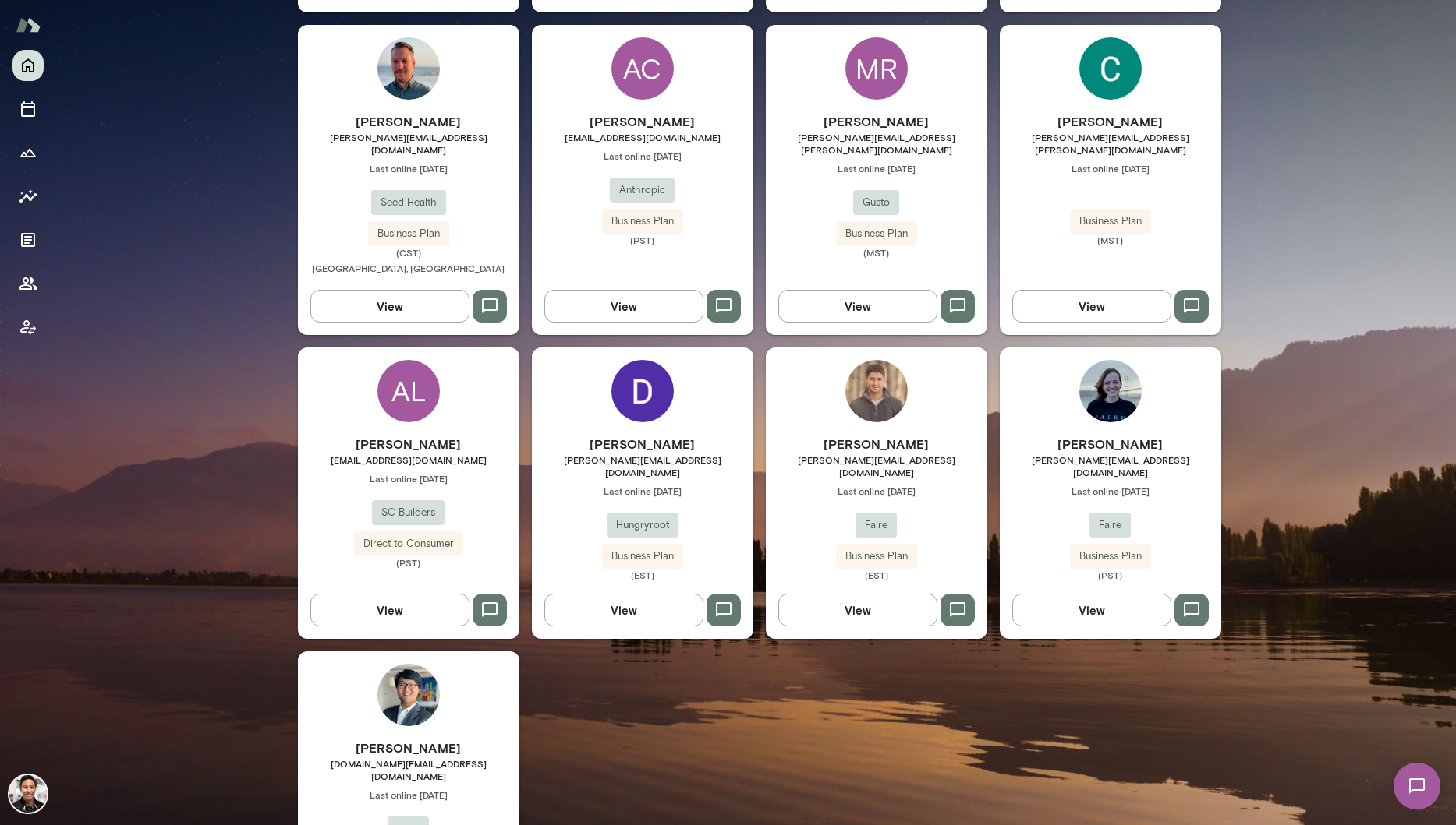
click at [40, 797] on img at bounding box center [28, 794] width 37 height 37
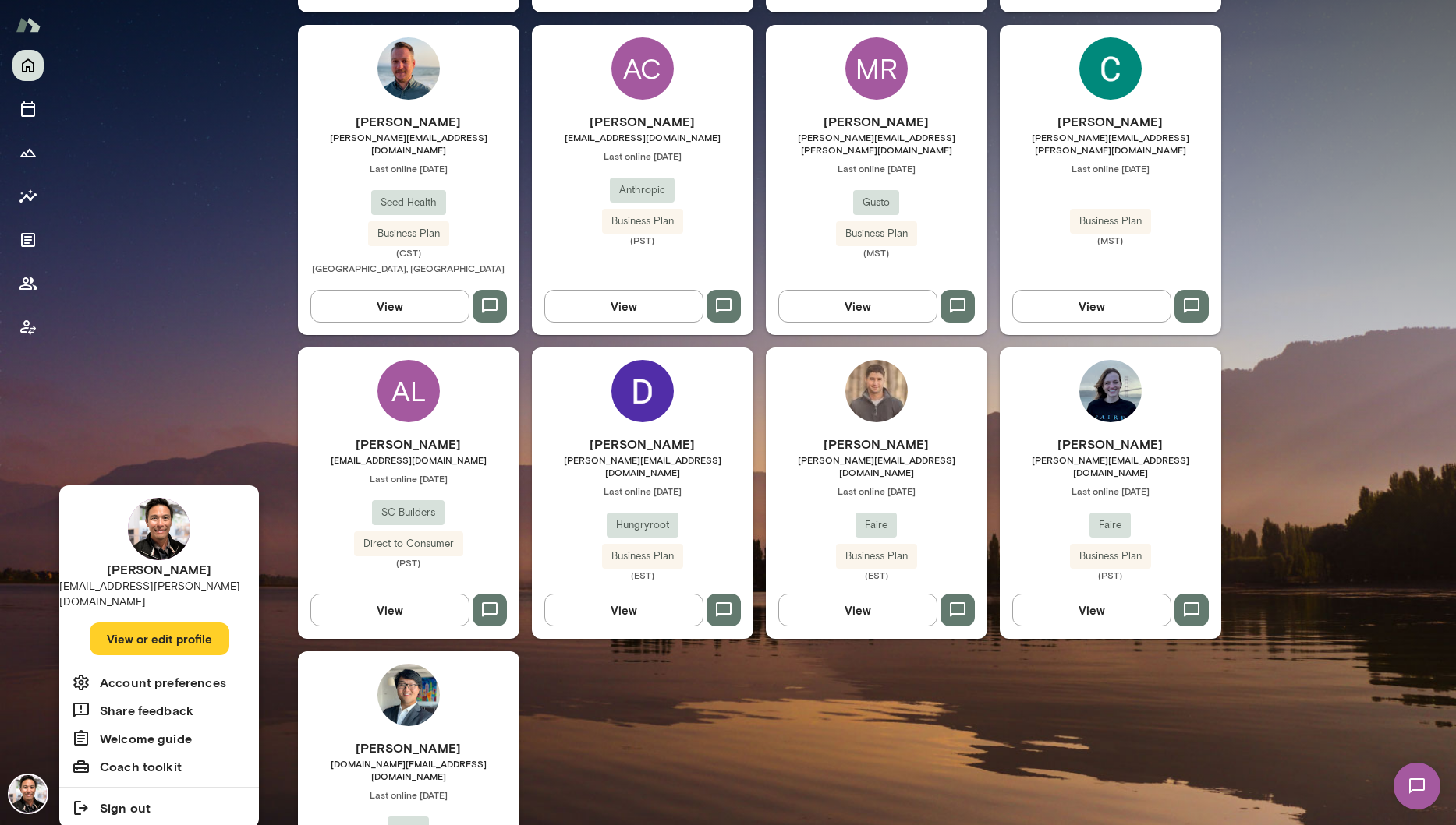
click at [159, 435] on div at bounding box center [728, 412] width 1456 height 825
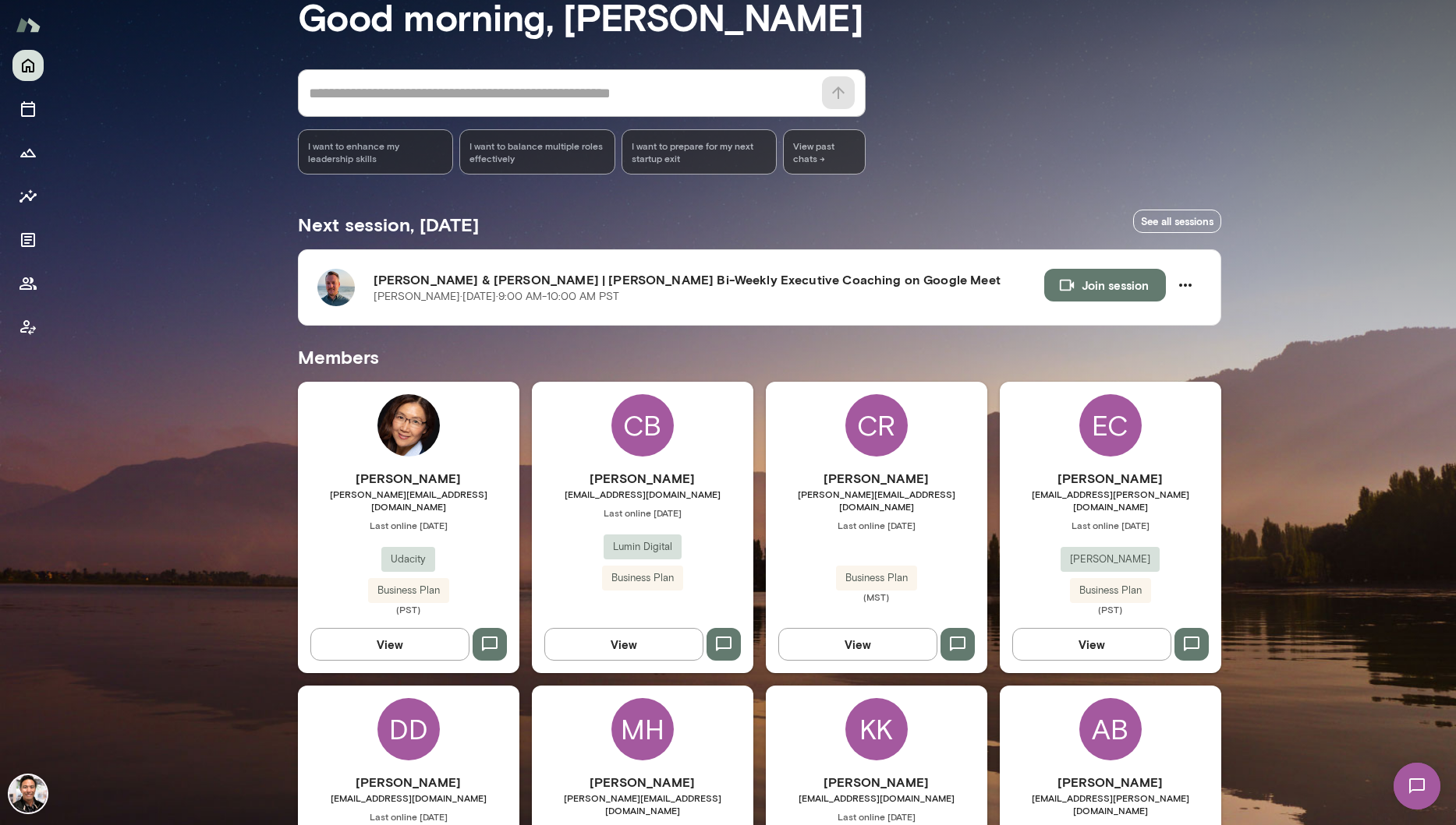
scroll to position [0, 0]
